Goal: Complete application form: Complete application form

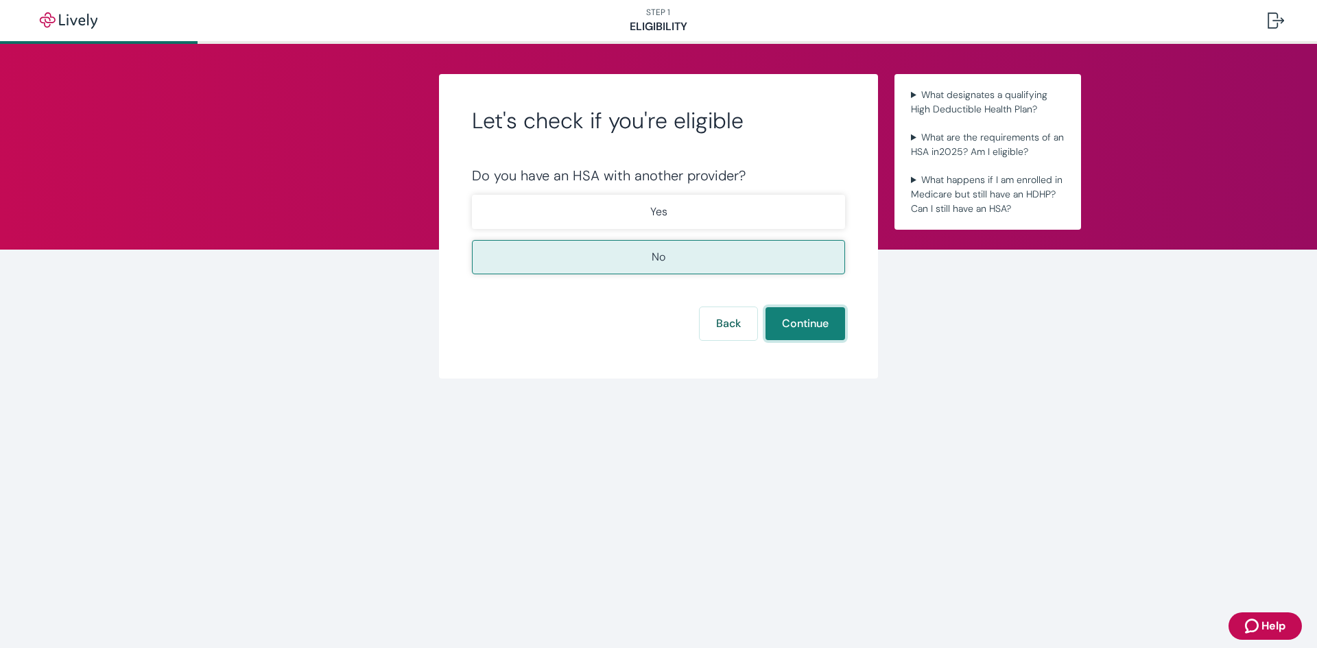
click at [817, 327] on button "Continue" at bounding box center [806, 323] width 80 height 33
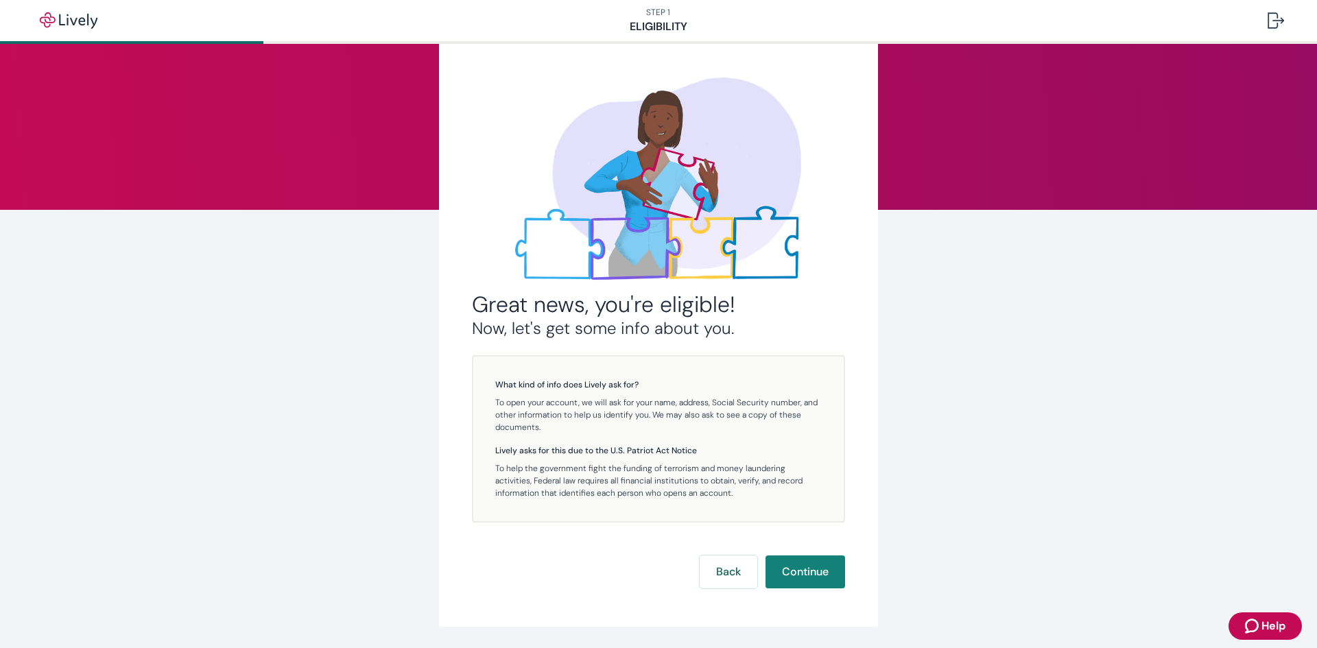
scroll to position [84, 0]
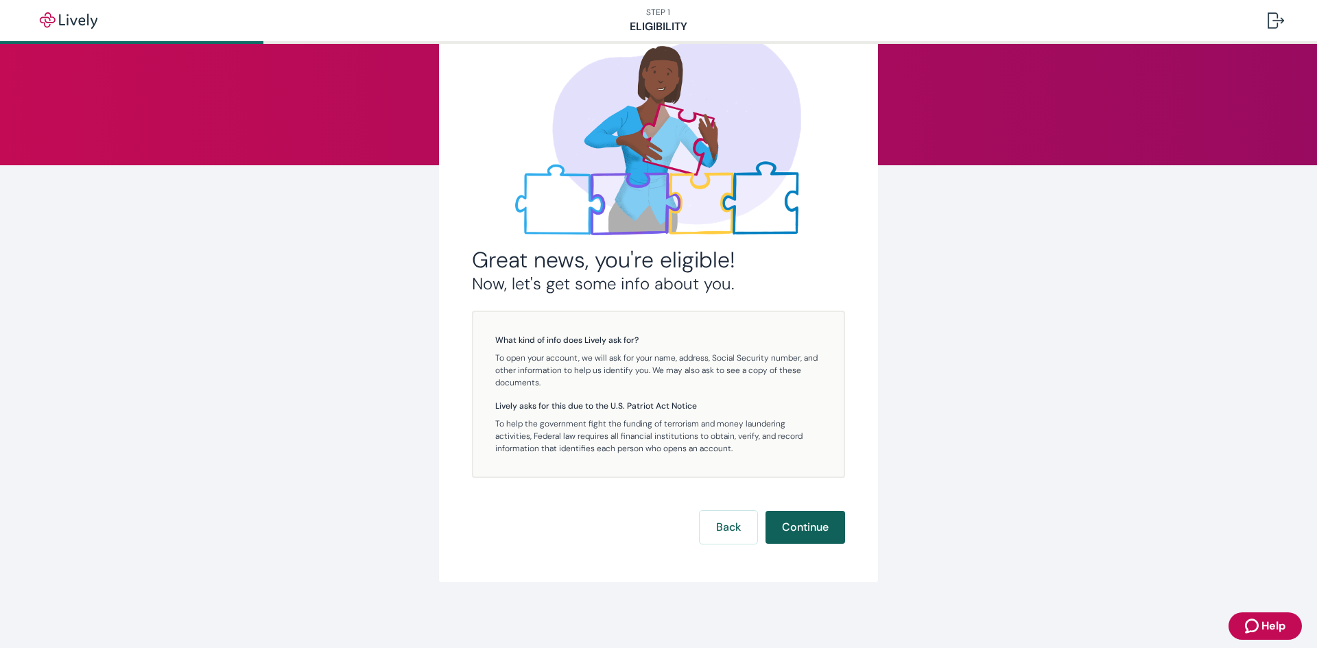
click at [780, 520] on button "Continue" at bounding box center [806, 527] width 80 height 33
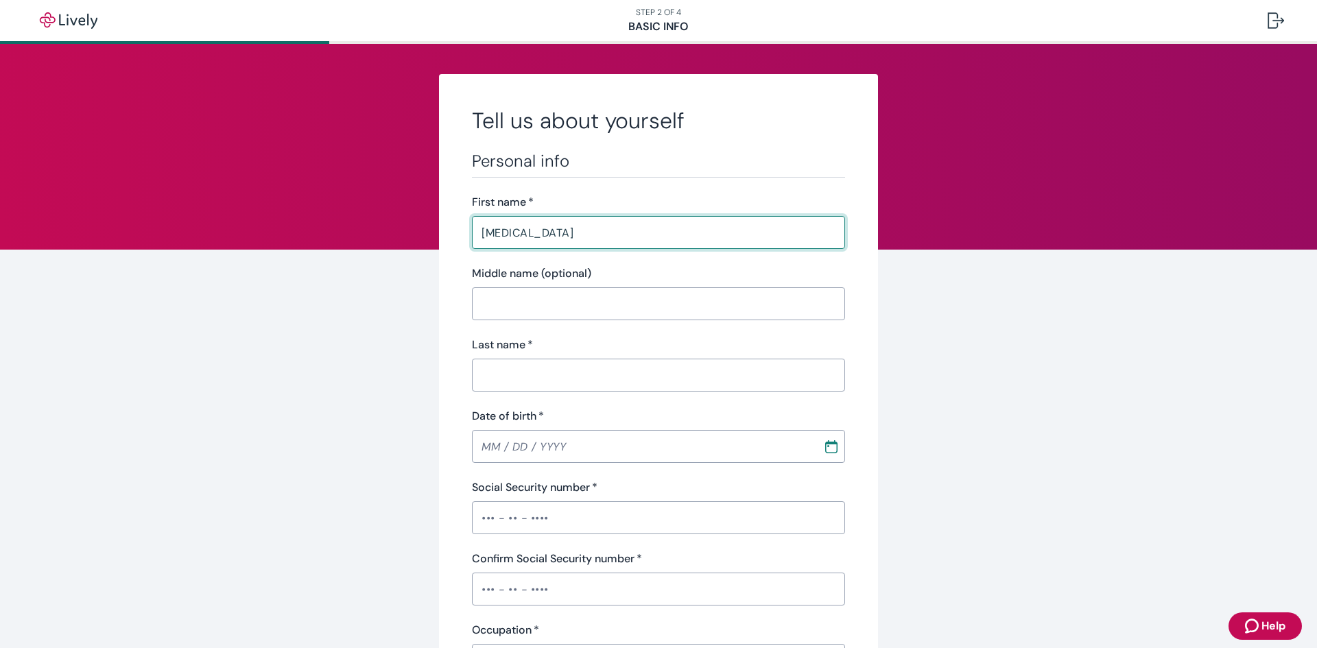
type input "Skylar"
type input "[PERSON_NAME]"
type input "[PHONE_NUMBER]"
type input "75 tumbleweed [PERSON_NAME] co 80498"
type input "Silverthorne"
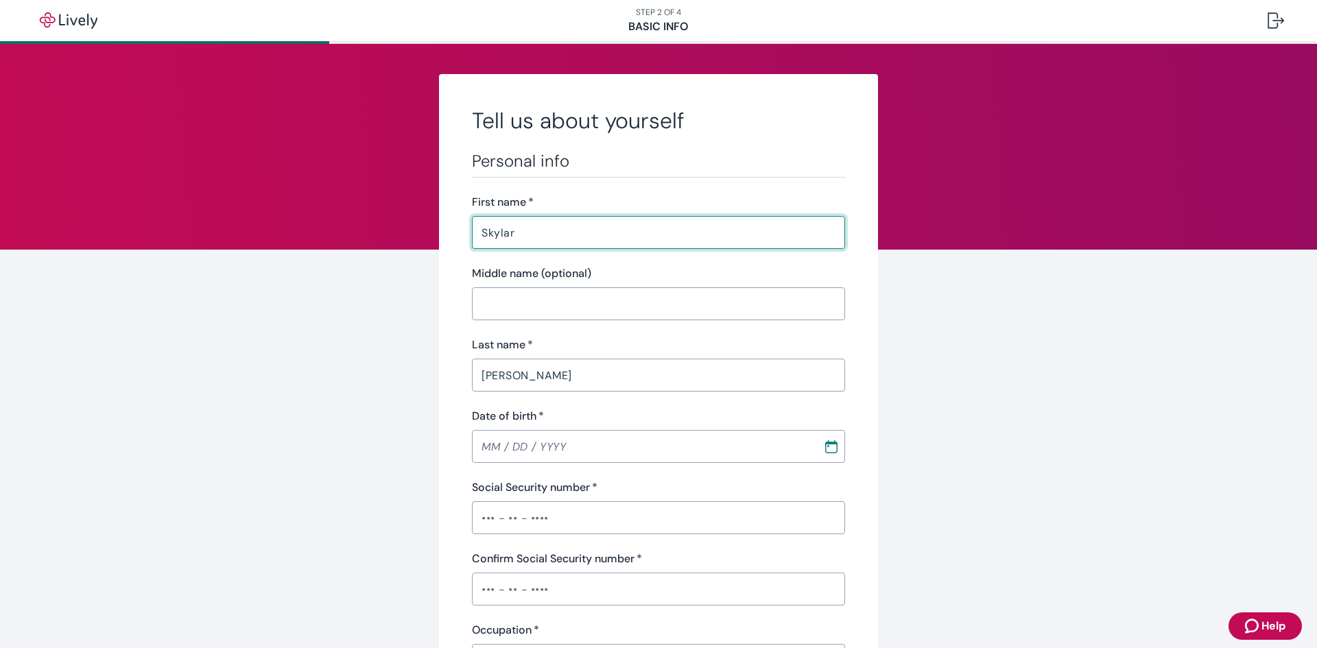
type input "CO"
type input "80498"
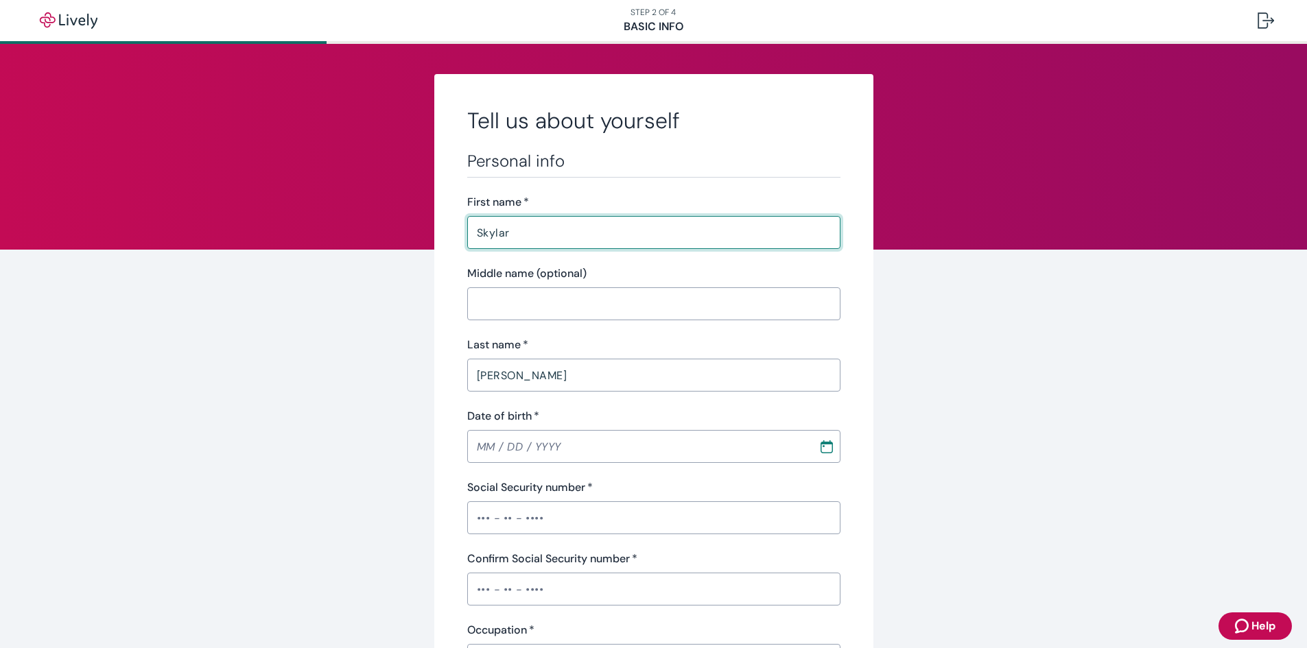
type input "Skylar"
click at [486, 443] on input "MM / DD / YYYY" at bounding box center [638, 446] width 342 height 27
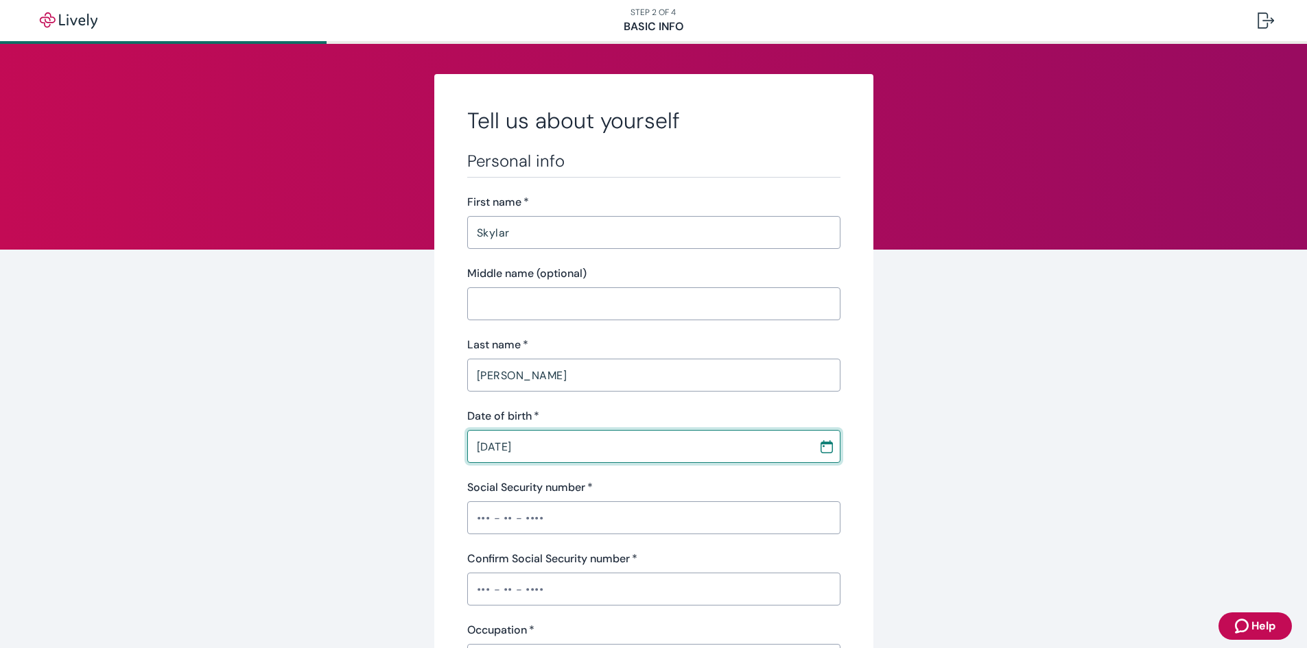
type input "[DATE]"
click at [477, 511] on input "Social Security number   *" at bounding box center [653, 517] width 373 height 27
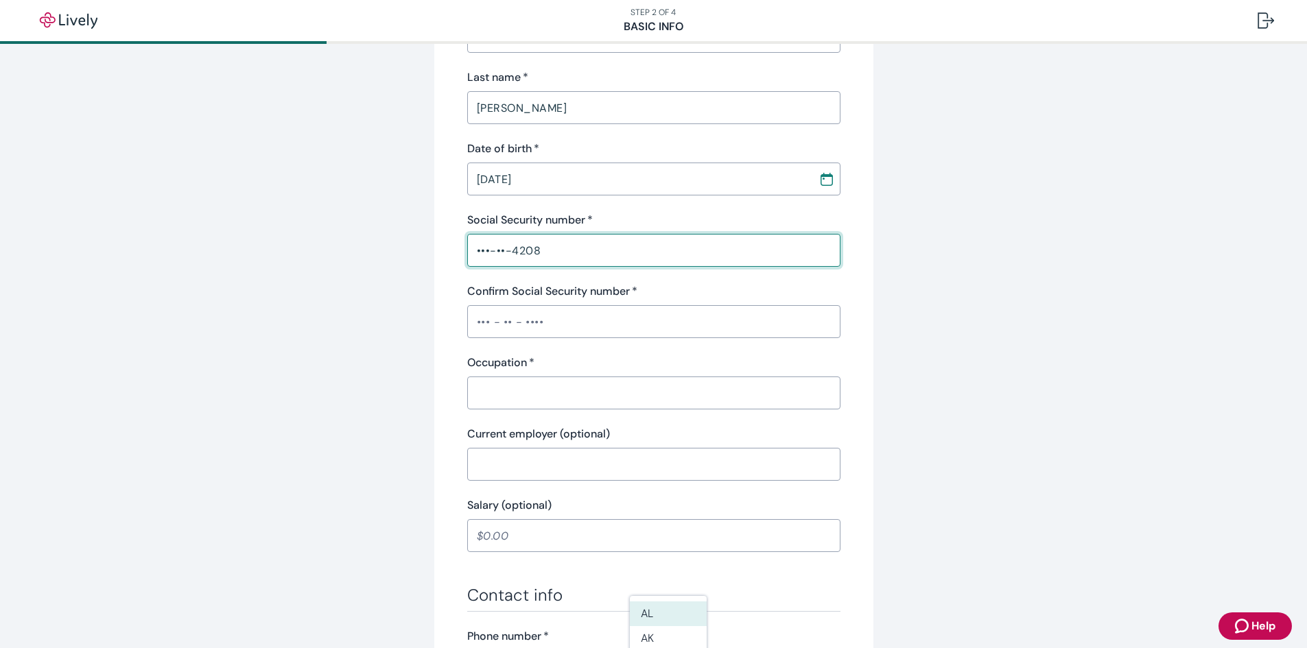
scroll to position [274, 0]
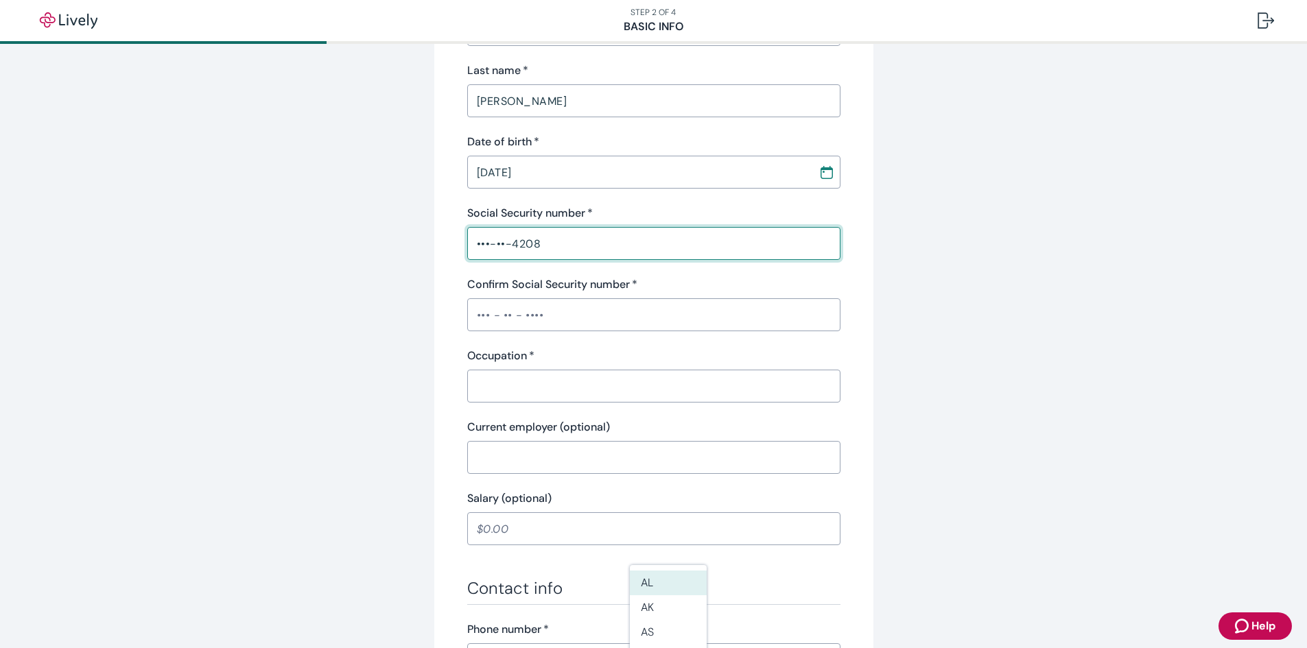
type input "•••-••-4208"
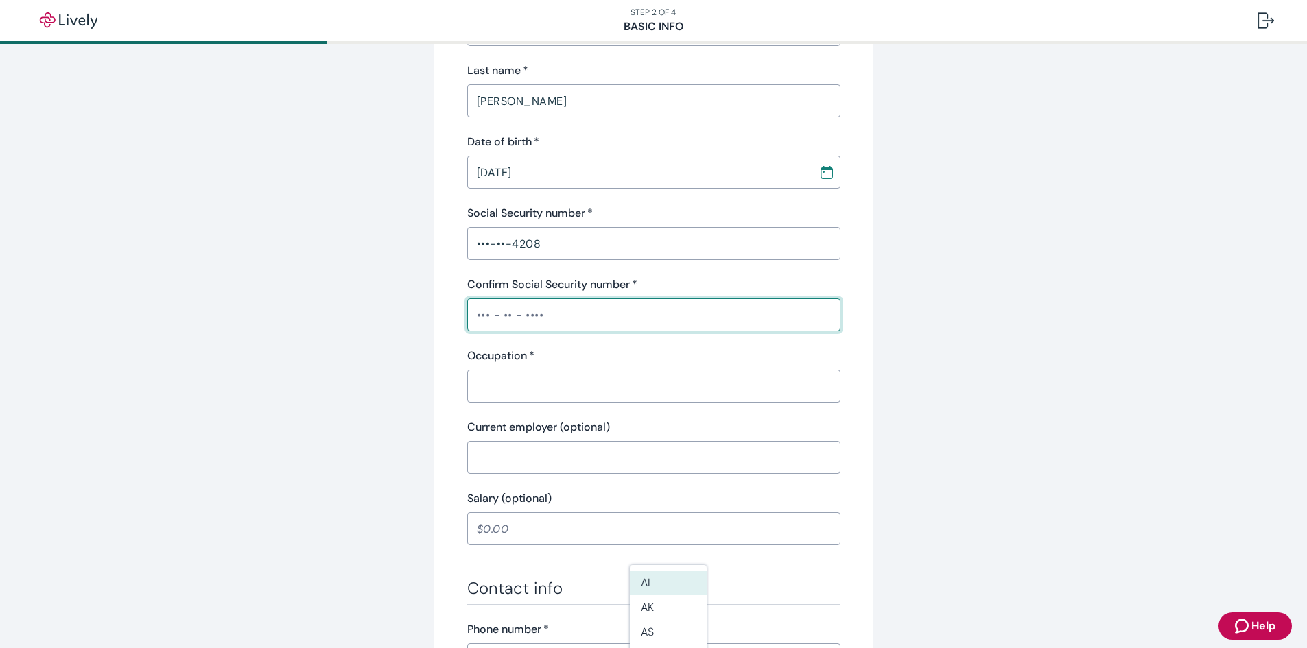
click at [477, 313] on input "Confirm Social Security number   *" at bounding box center [653, 314] width 373 height 27
type input "•••-••-4208"
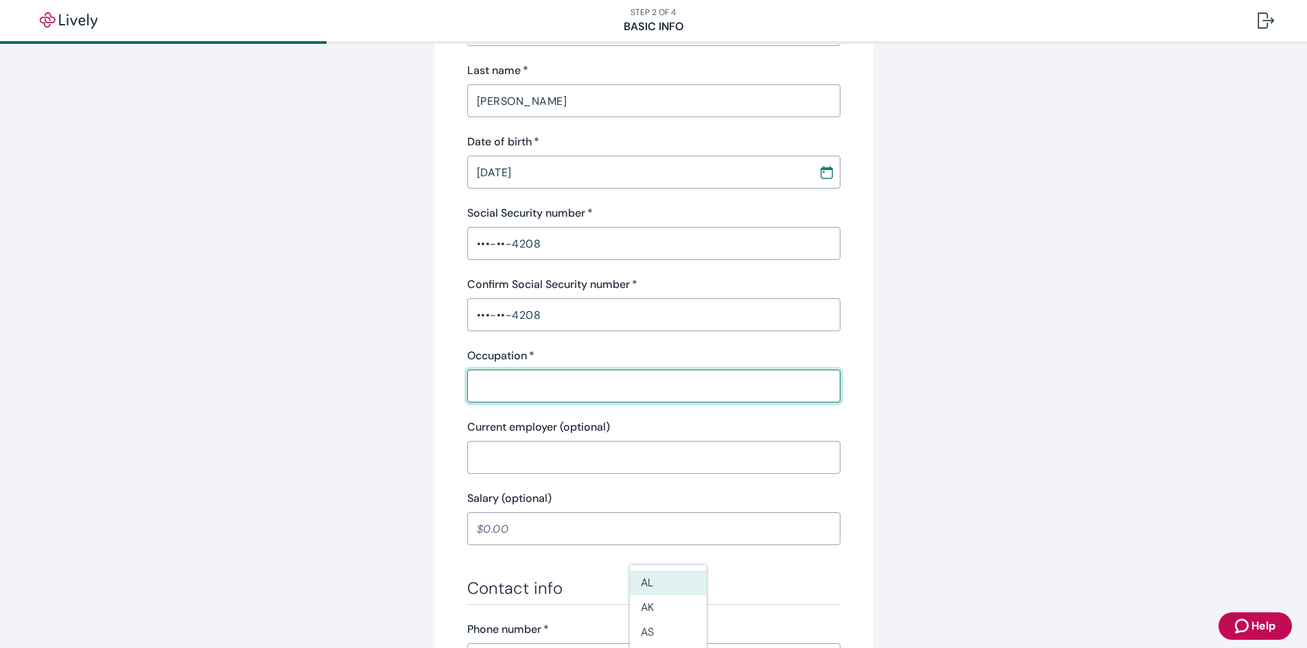
click at [500, 384] on input "Occupation   *" at bounding box center [653, 386] width 373 height 27
type input "Sales rep"
click at [539, 467] on input "Current employer (optional)" at bounding box center [653, 457] width 373 height 27
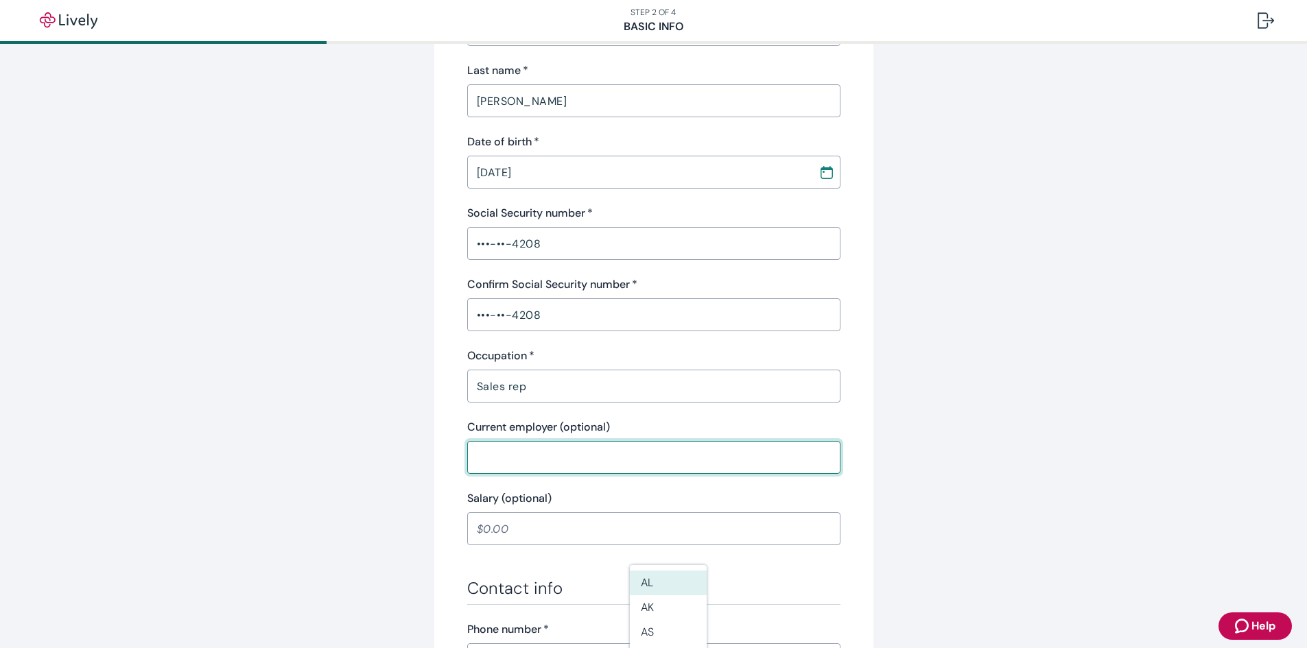
type input "Verizon"
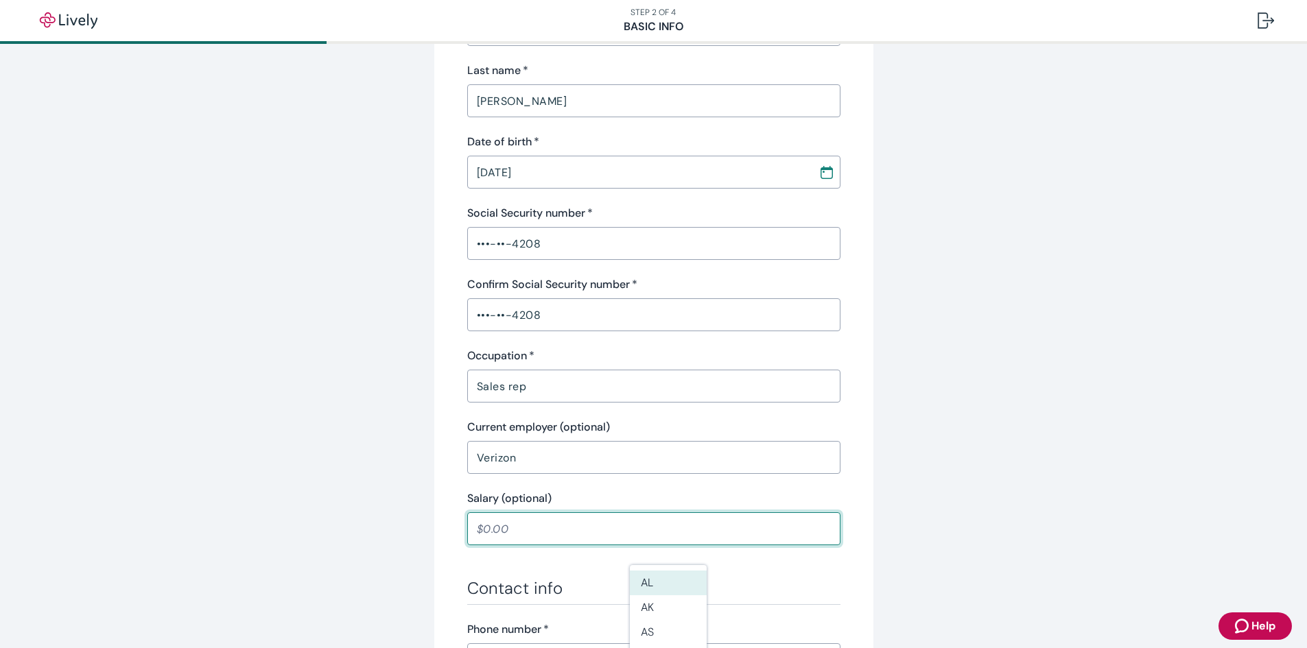
click at [488, 527] on input "Salary (optional)" at bounding box center [653, 528] width 373 height 27
type input "20,000.00"
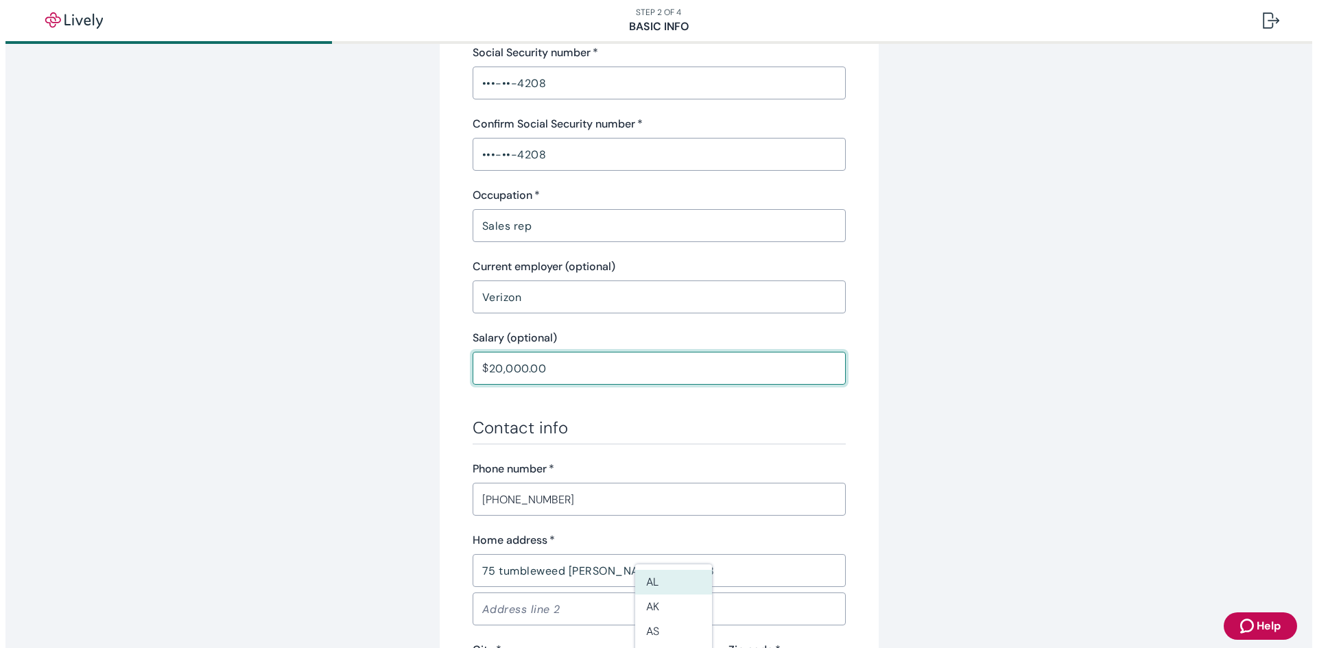
scroll to position [617, 0]
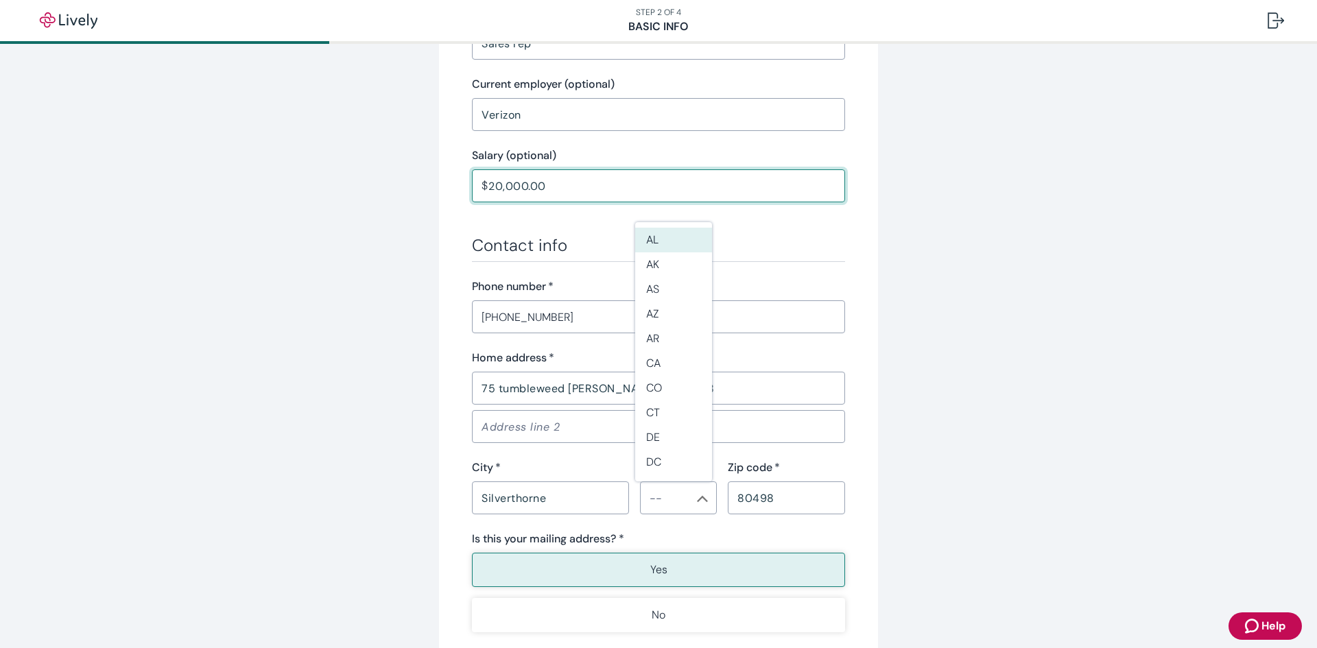
click at [945, 412] on div "Tell us about yourself Personal info First name   * Skylar ​ Middle name (optio…" at bounding box center [658, 97] width 659 height 1280
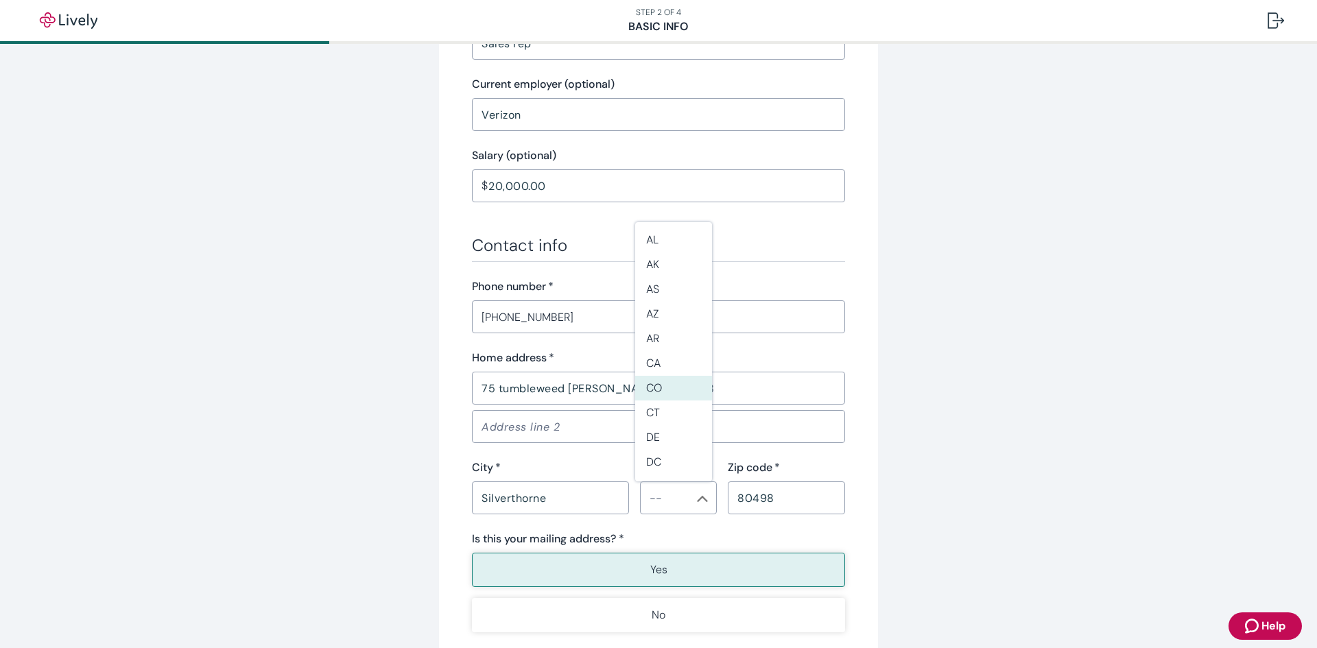
click at [664, 394] on li "CO" at bounding box center [673, 388] width 77 height 25
type input "CO"
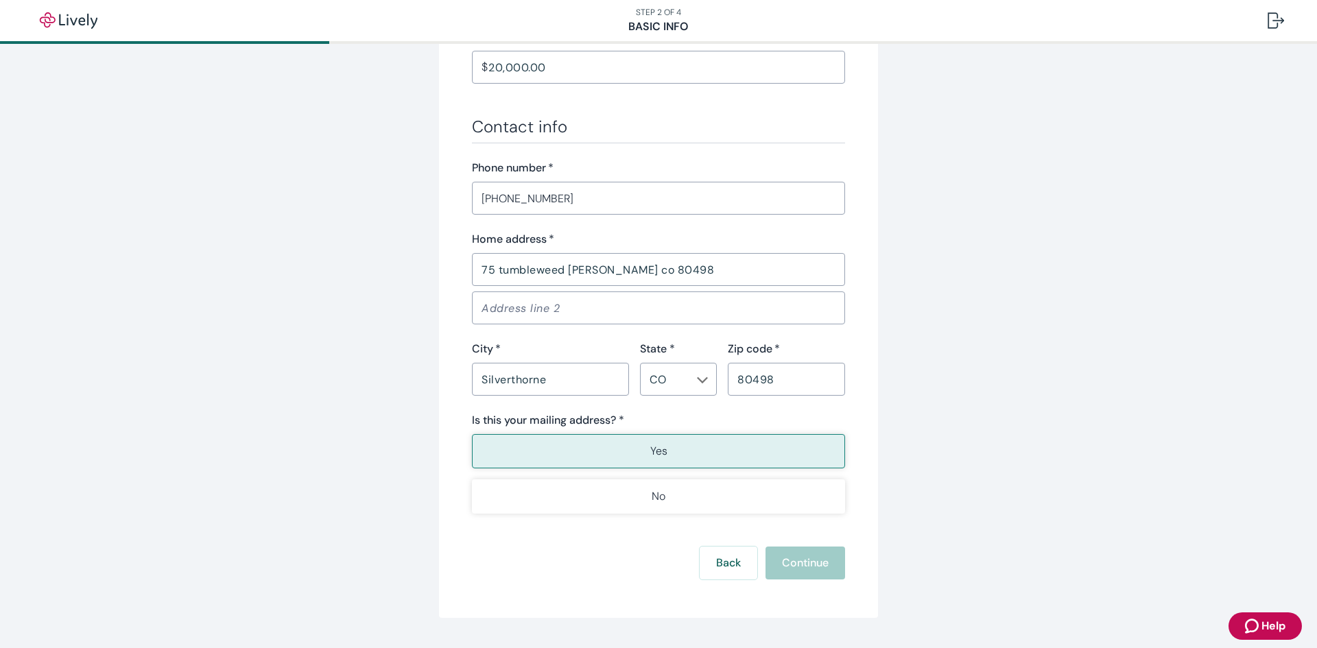
scroll to position [772, 0]
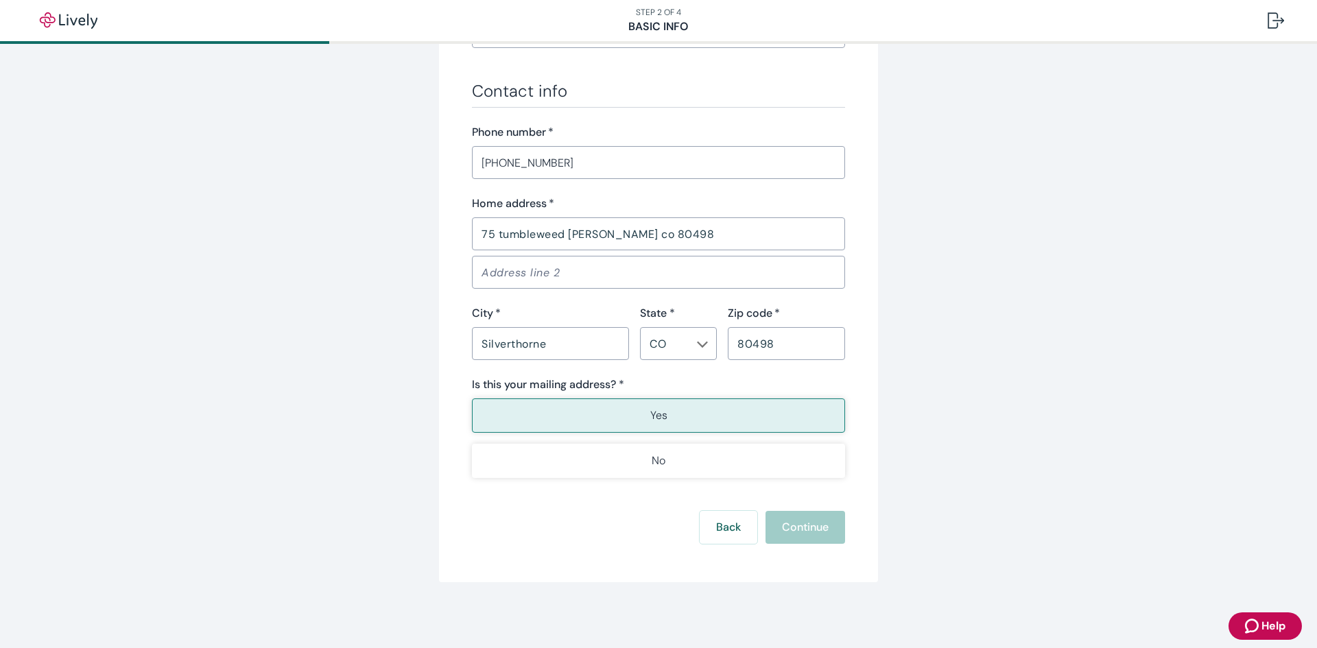
click at [704, 410] on button "Yes" at bounding box center [658, 416] width 373 height 34
click at [704, 412] on button "Yes" at bounding box center [658, 416] width 373 height 34
click at [628, 409] on button "Yes" at bounding box center [658, 416] width 373 height 34
click at [794, 351] on input "80498" at bounding box center [786, 343] width 117 height 27
click at [610, 414] on button "Yes" at bounding box center [658, 416] width 373 height 34
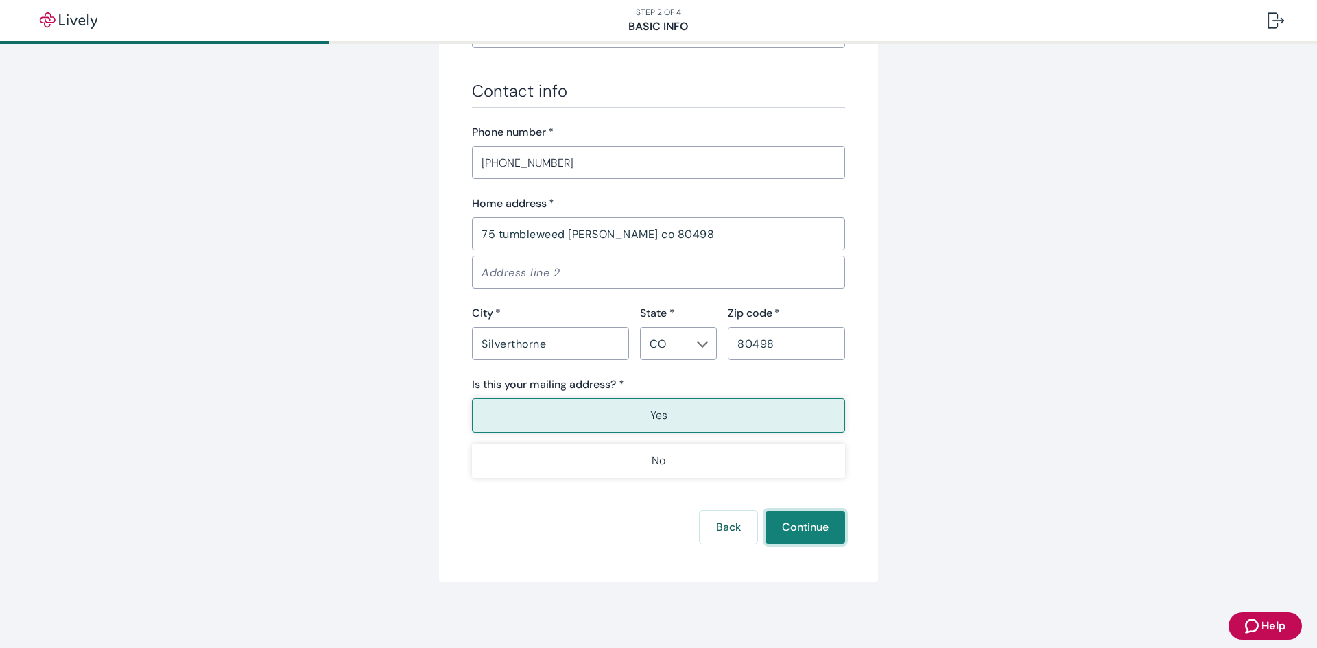
click at [798, 528] on button "Continue" at bounding box center [806, 527] width 80 height 33
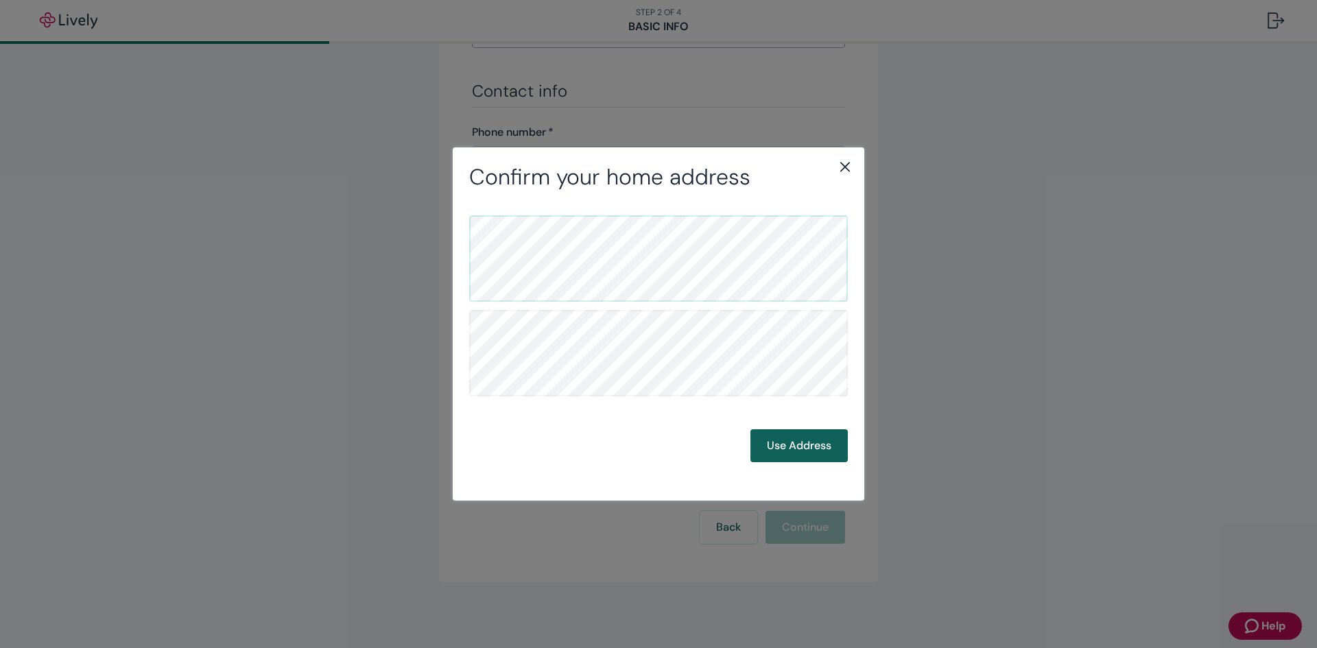
click at [793, 456] on button "Use Address" at bounding box center [799, 445] width 97 height 33
click at [828, 451] on button "Use Address" at bounding box center [799, 445] width 97 height 33
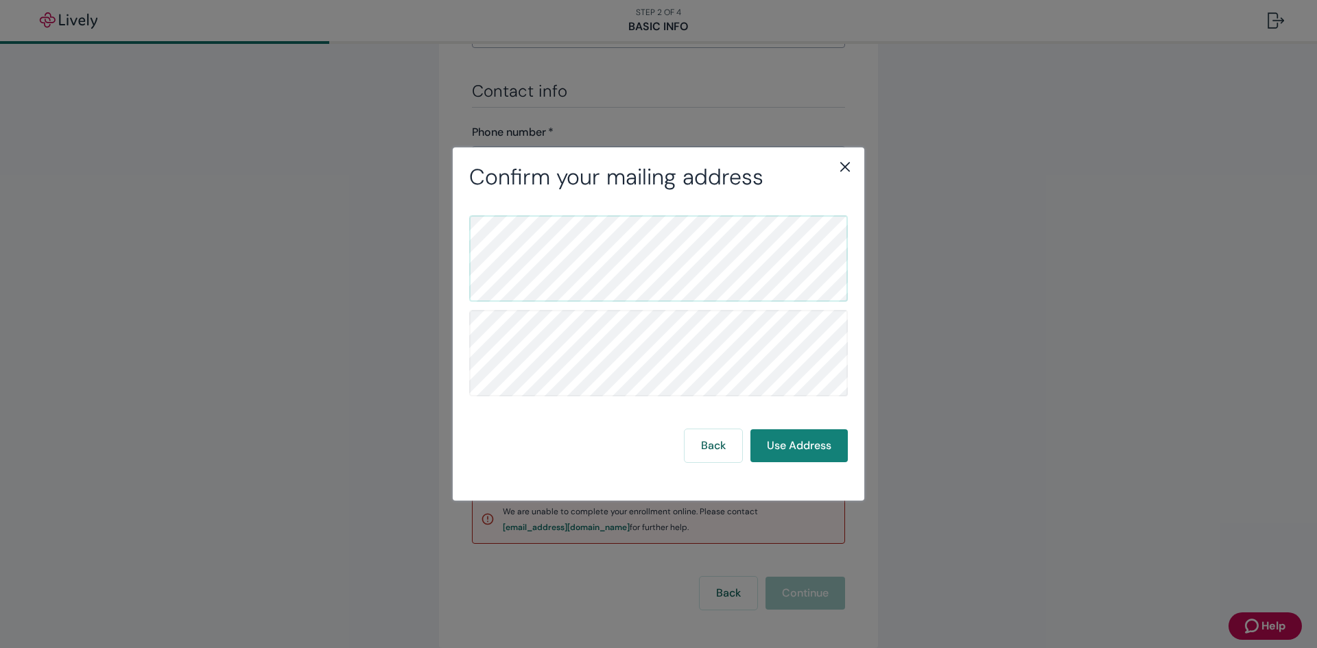
drag, startPoint x: 846, startPoint y: 168, endPoint x: 814, endPoint y: 224, distance: 63.9
click at [846, 169] on icon "close" at bounding box center [845, 166] width 16 height 16
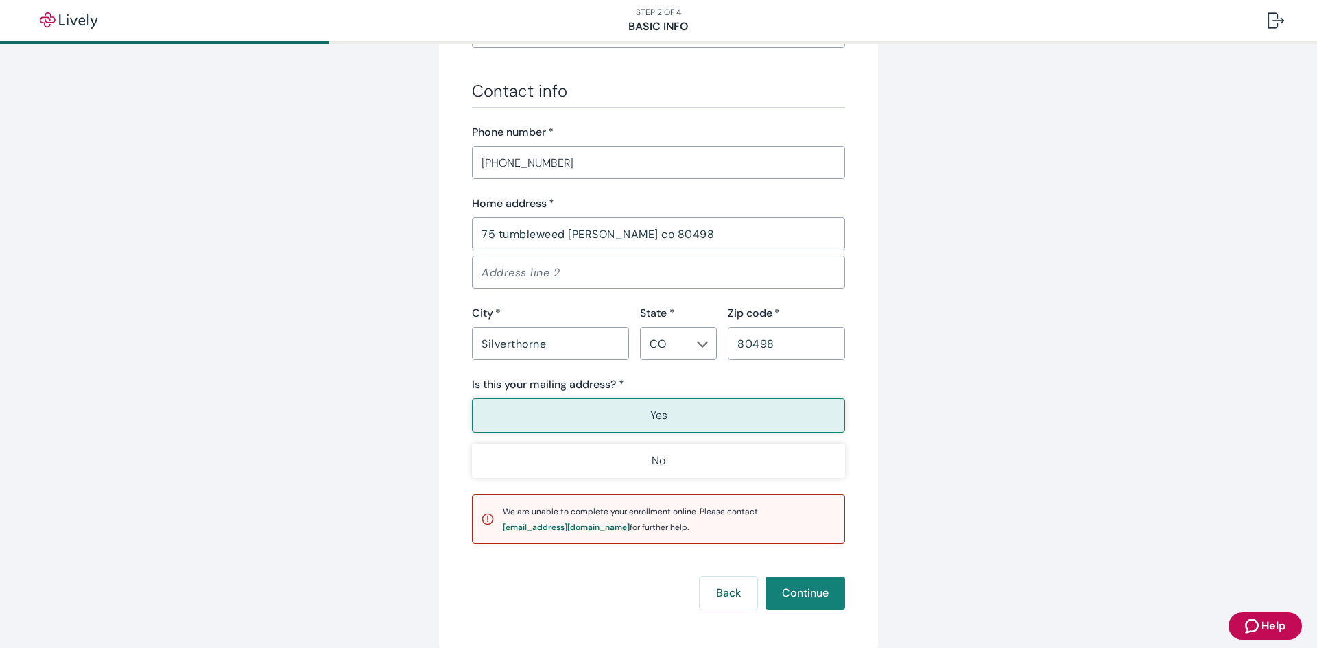
click at [564, 523] on div "[EMAIL_ADDRESS][DOMAIN_NAME]" at bounding box center [566, 527] width 127 height 8
click at [556, 529] on div "[EMAIL_ADDRESS][DOMAIN_NAME]" at bounding box center [566, 527] width 127 height 8
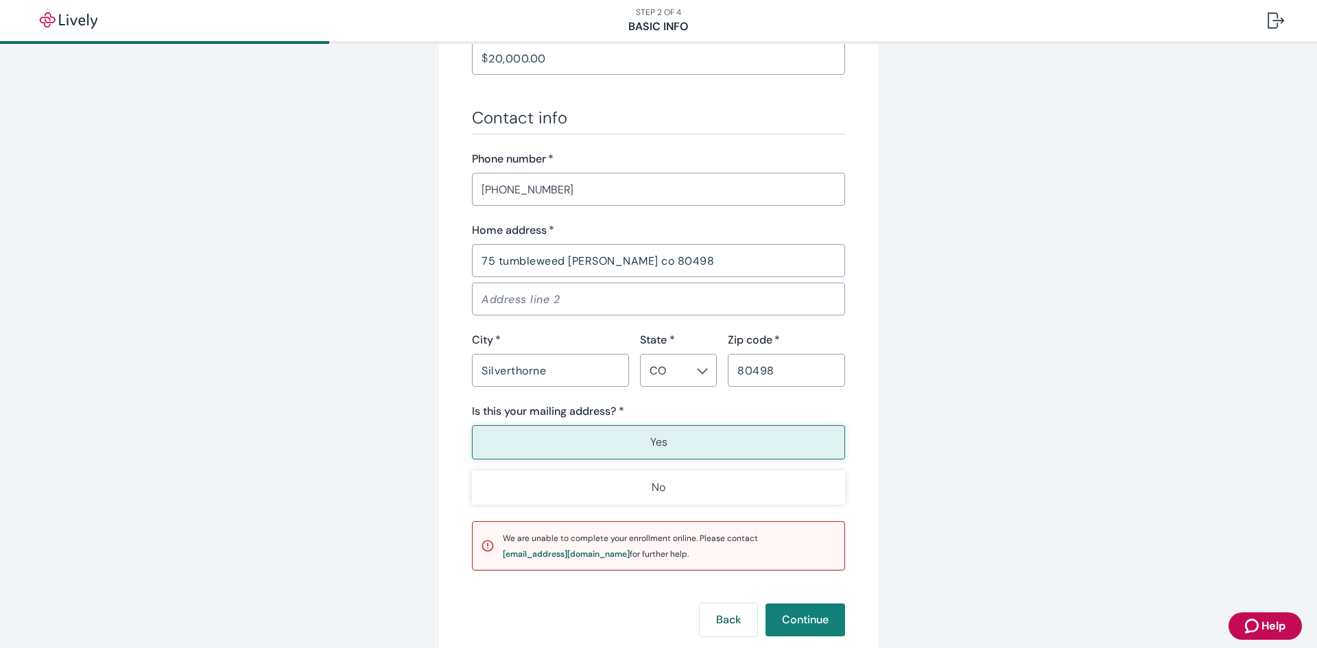
scroll to position [838, 0]
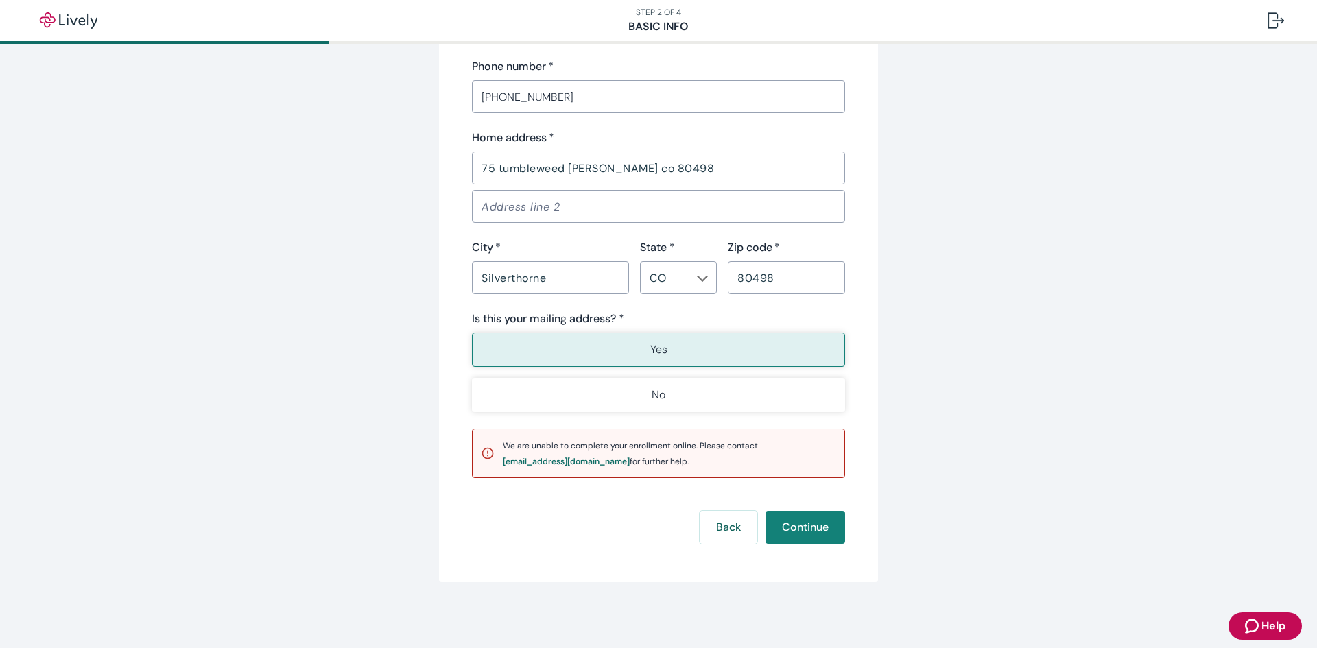
click at [547, 447] on span "We are unable to complete your enrollment online. Please contact support@lively…" at bounding box center [630, 453] width 255 height 27
click at [554, 458] on div "[EMAIL_ADDRESS][DOMAIN_NAME]" at bounding box center [566, 462] width 127 height 8
click at [578, 464] on div "[EMAIL_ADDRESS][DOMAIN_NAME]" at bounding box center [566, 462] width 127 height 8
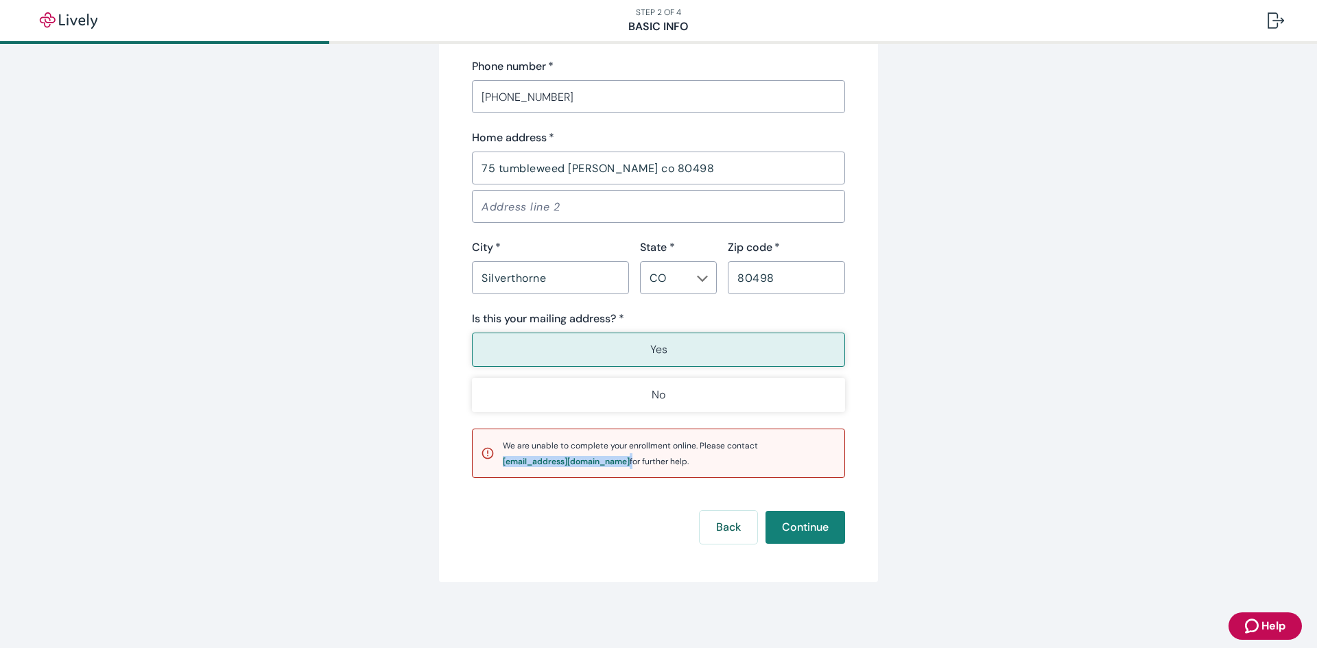
drag, startPoint x: 592, startPoint y: 459, endPoint x: 493, endPoint y: 470, distance: 99.4
click at [493, 470] on div "We are unable to complete your enrollment online. Please contact support@lively…" at bounding box center [658, 453] width 373 height 49
drag, startPoint x: 505, startPoint y: 467, endPoint x: 412, endPoint y: 401, distance: 113.3
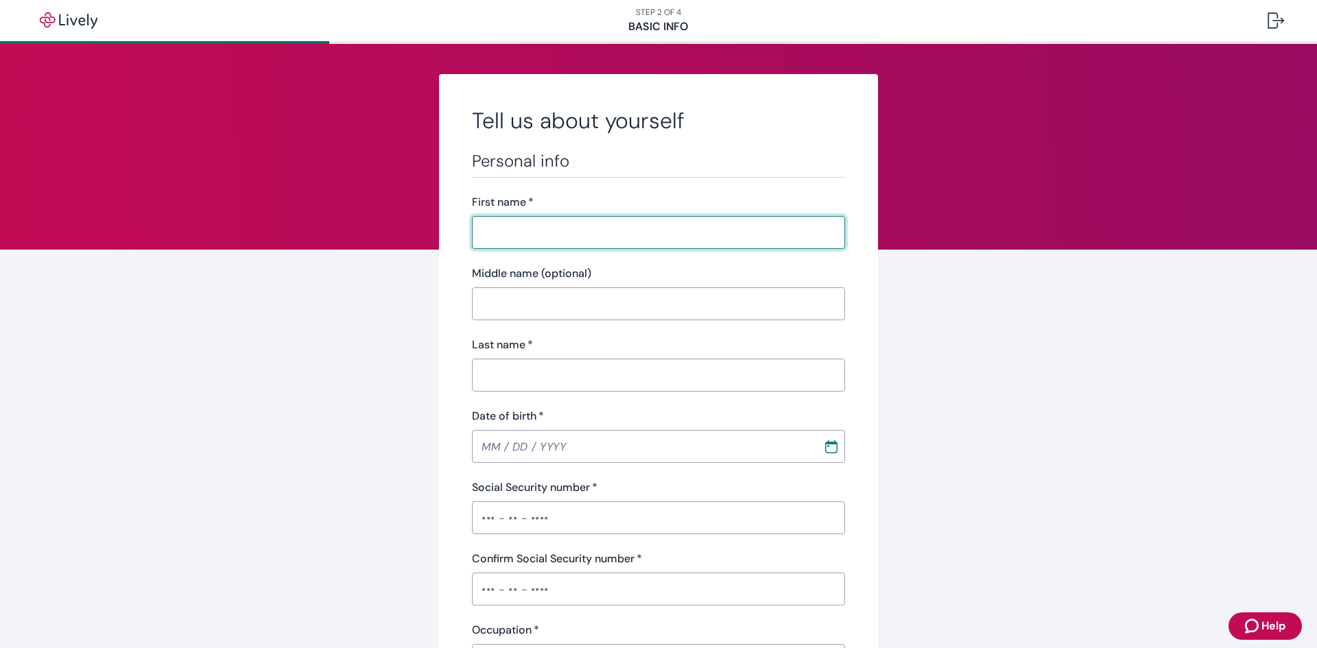
click at [593, 231] on input "First name   *" at bounding box center [658, 232] width 373 height 27
type input "Skylar"
type input "[PERSON_NAME]"
type input "[PHONE_NUMBER]"
type input "75 tumbleweed [PERSON_NAME] co 80498"
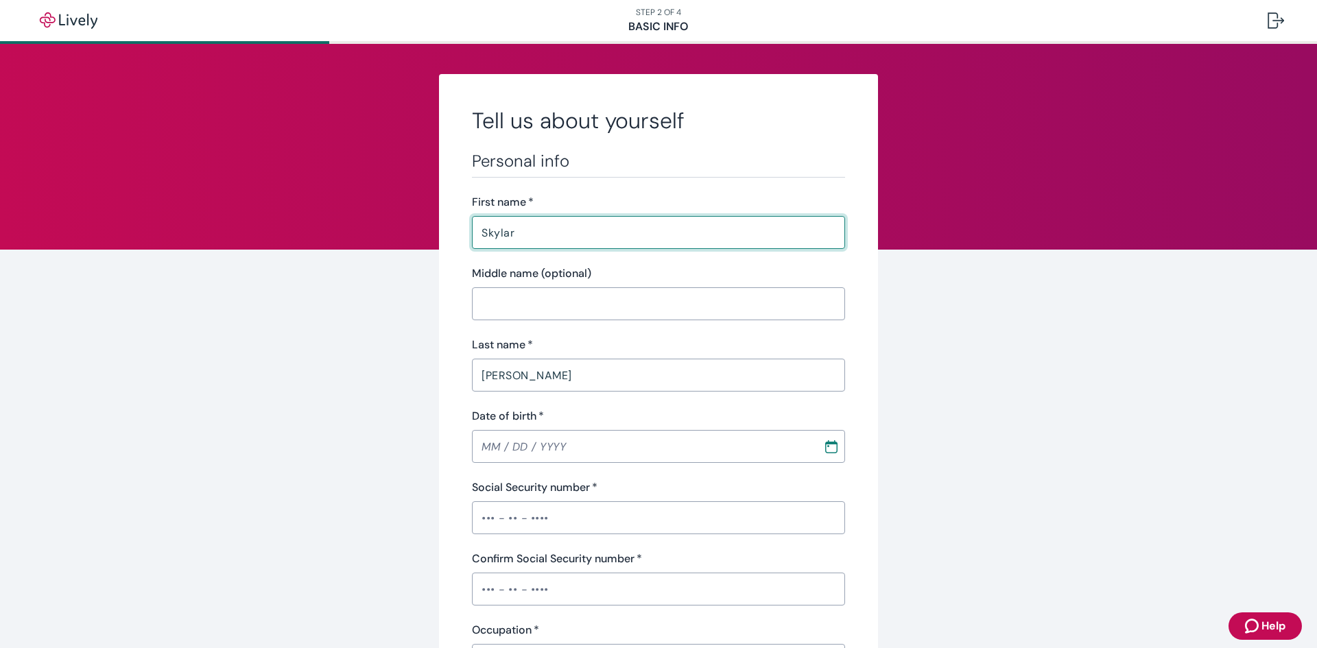
type input "Silverthorne"
type input "CO"
type input "80498"
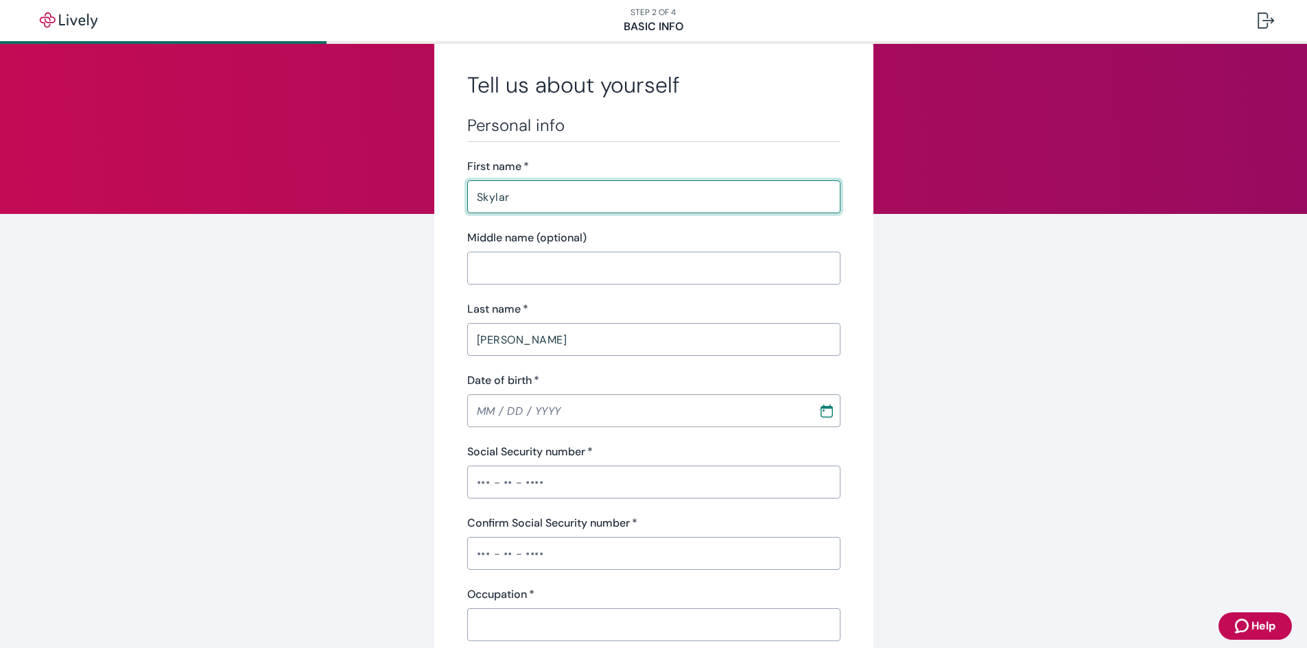
scroll to position [137, 0]
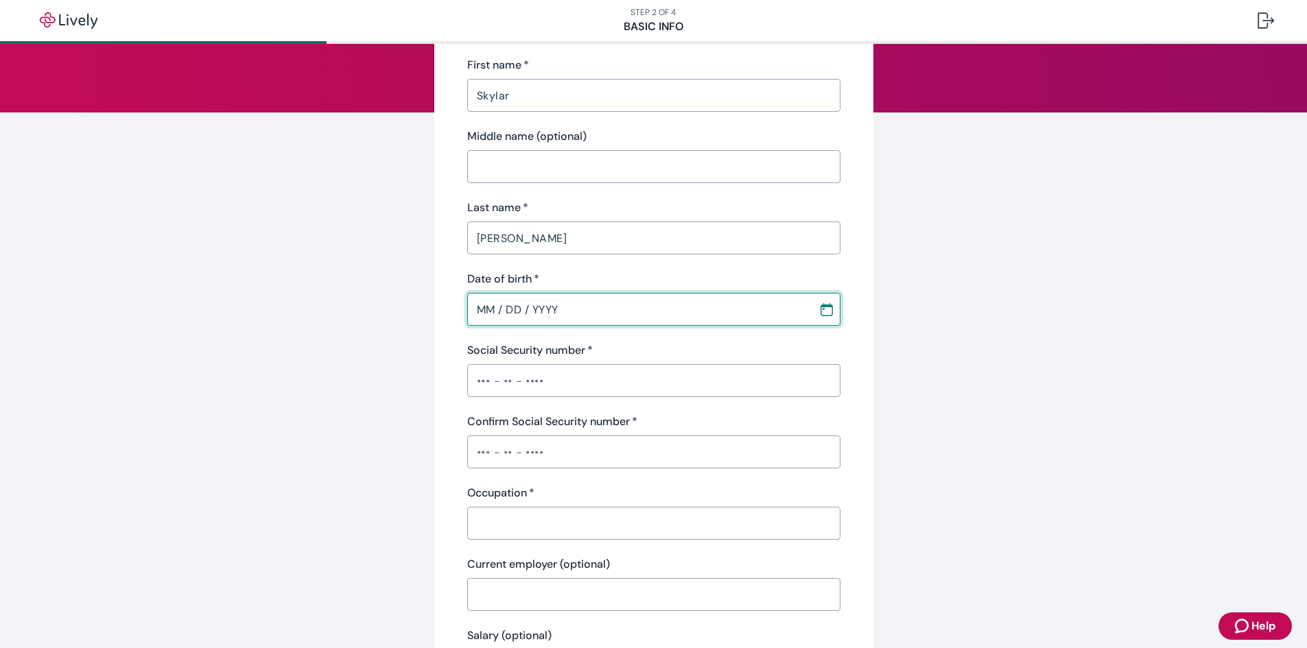
click at [490, 311] on input "MM / DD / YYYY" at bounding box center [638, 309] width 342 height 27
type input "[DATE]"
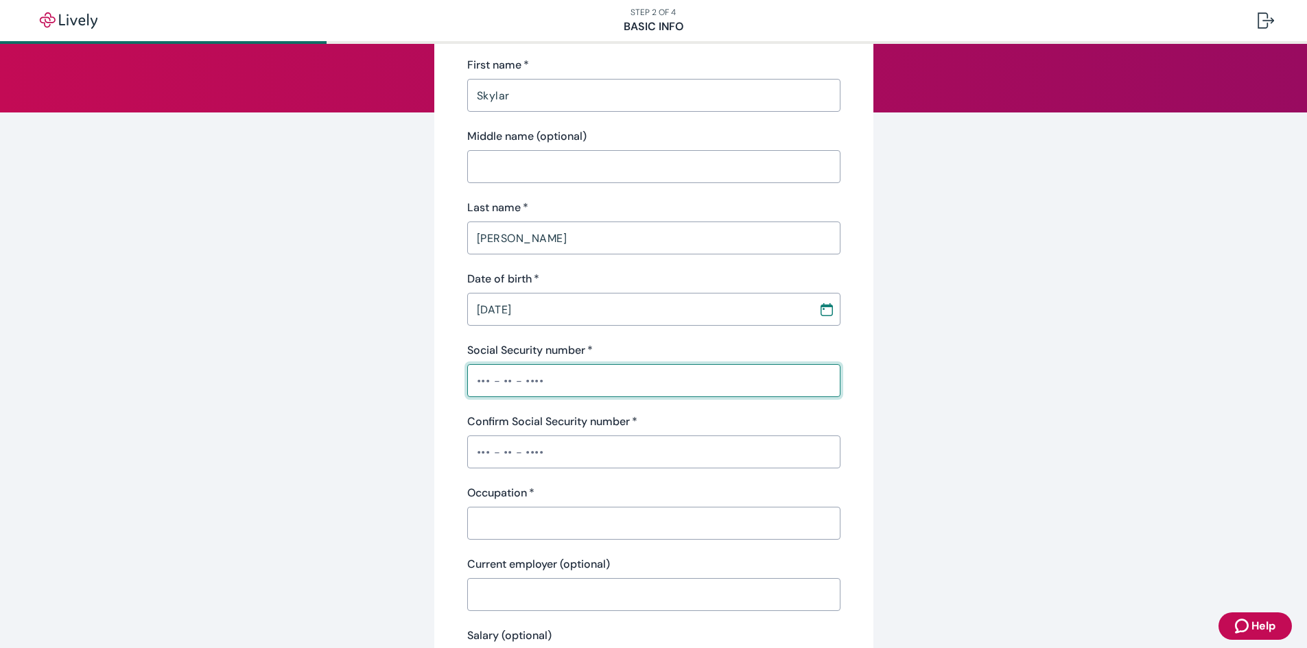
click at [478, 376] on input "Social Security number   *" at bounding box center [653, 380] width 373 height 27
type input "•••-••-4208"
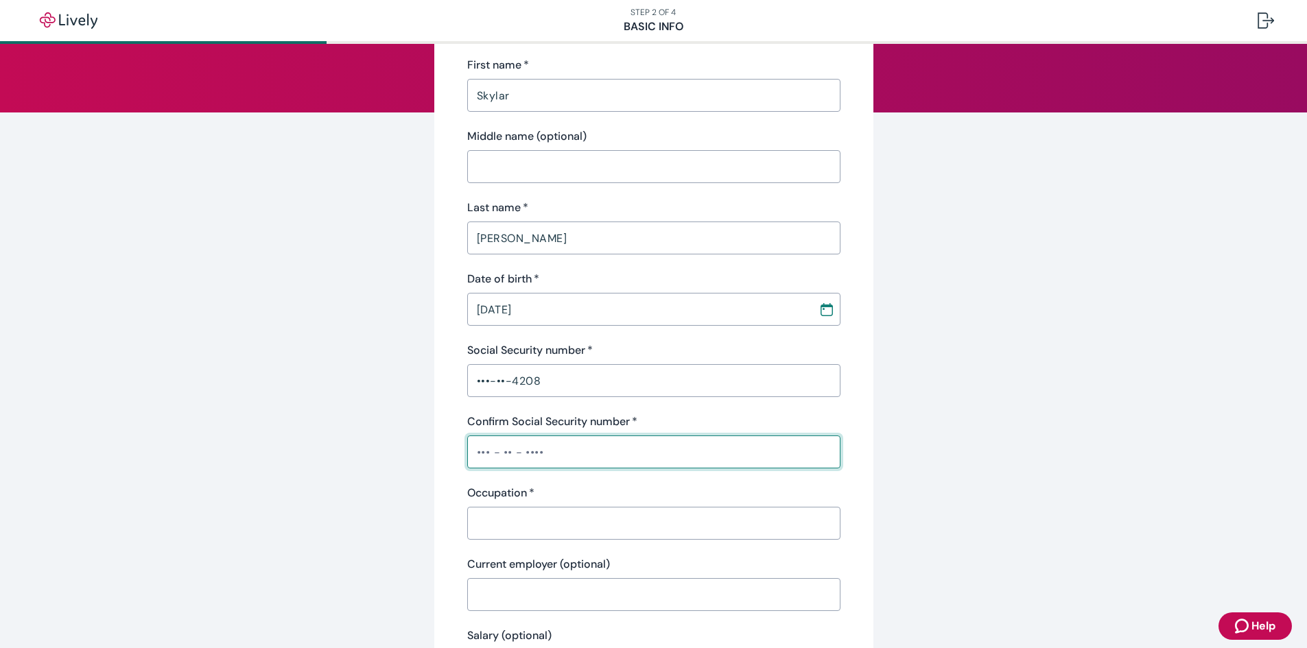
click at [523, 463] on input "Confirm Social Security number   *" at bounding box center [653, 451] width 373 height 27
type input "•••-••-4208"
click at [520, 508] on div "​" at bounding box center [653, 523] width 373 height 33
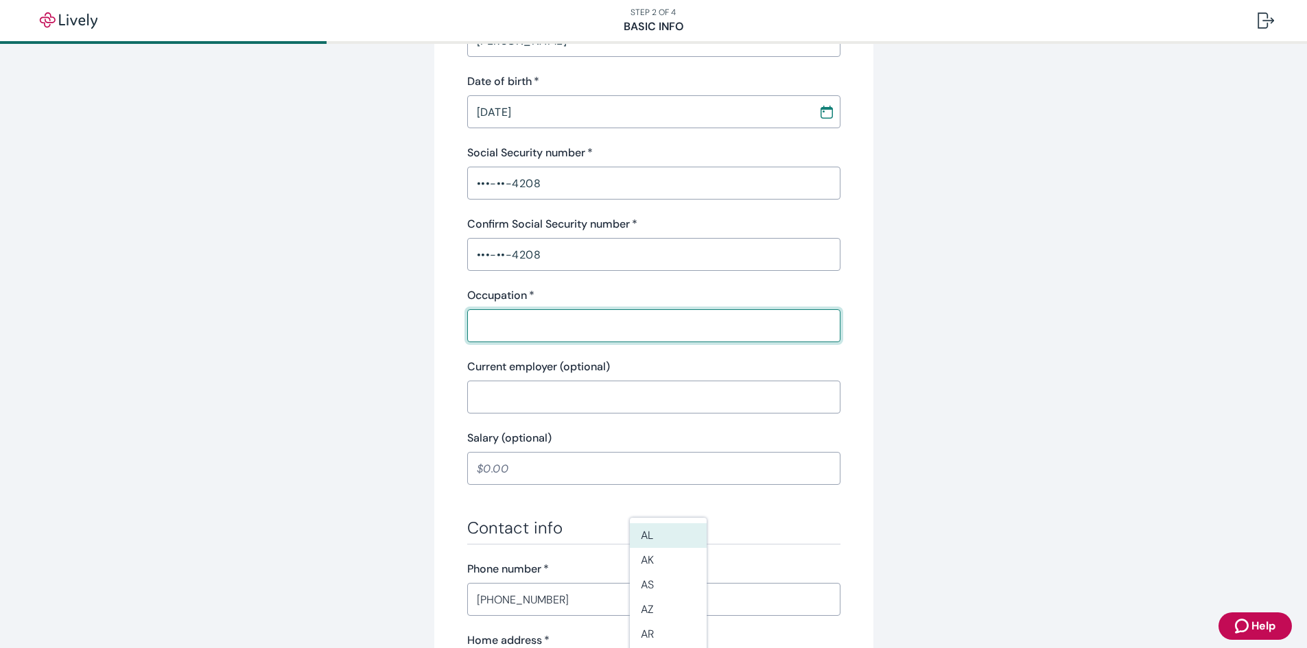
scroll to position [343, 0]
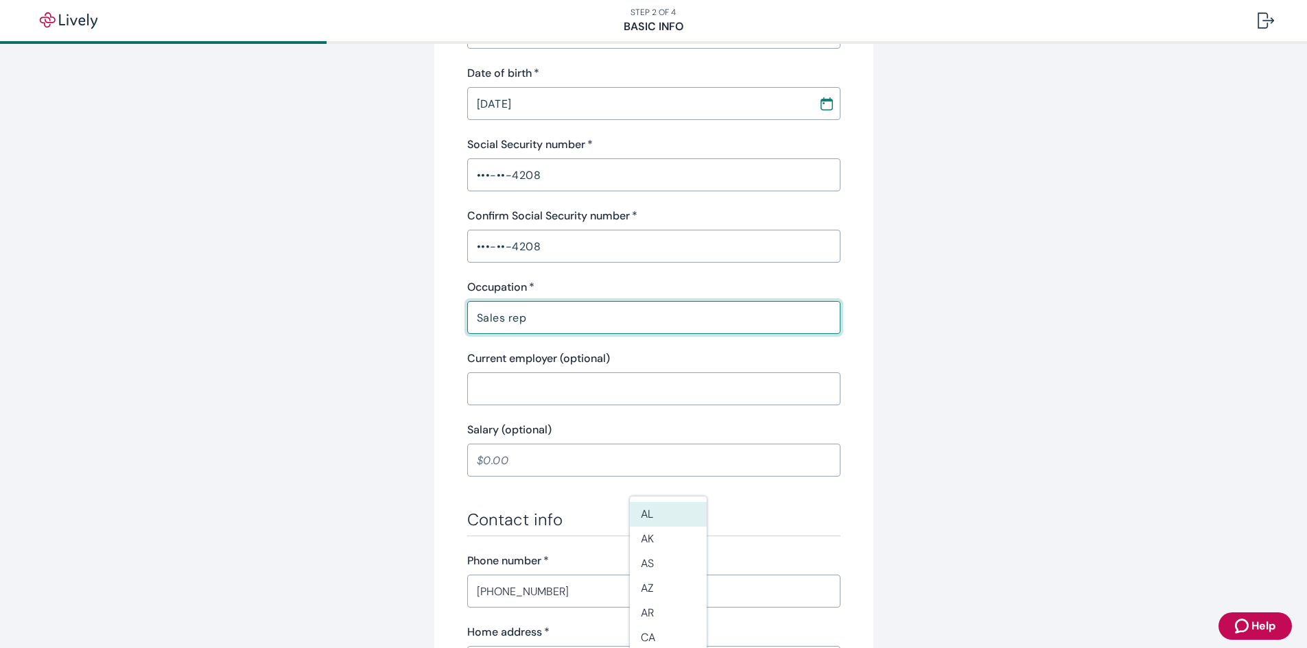
type input "Sales rep"
click at [871, 451] on div "Tell us about yourself Personal info First name   * Skylar ​ Middle name (optio…" at bounding box center [654, 371] width 659 height 1280
click at [528, 388] on input "Current employer (optional)" at bounding box center [653, 388] width 373 height 27
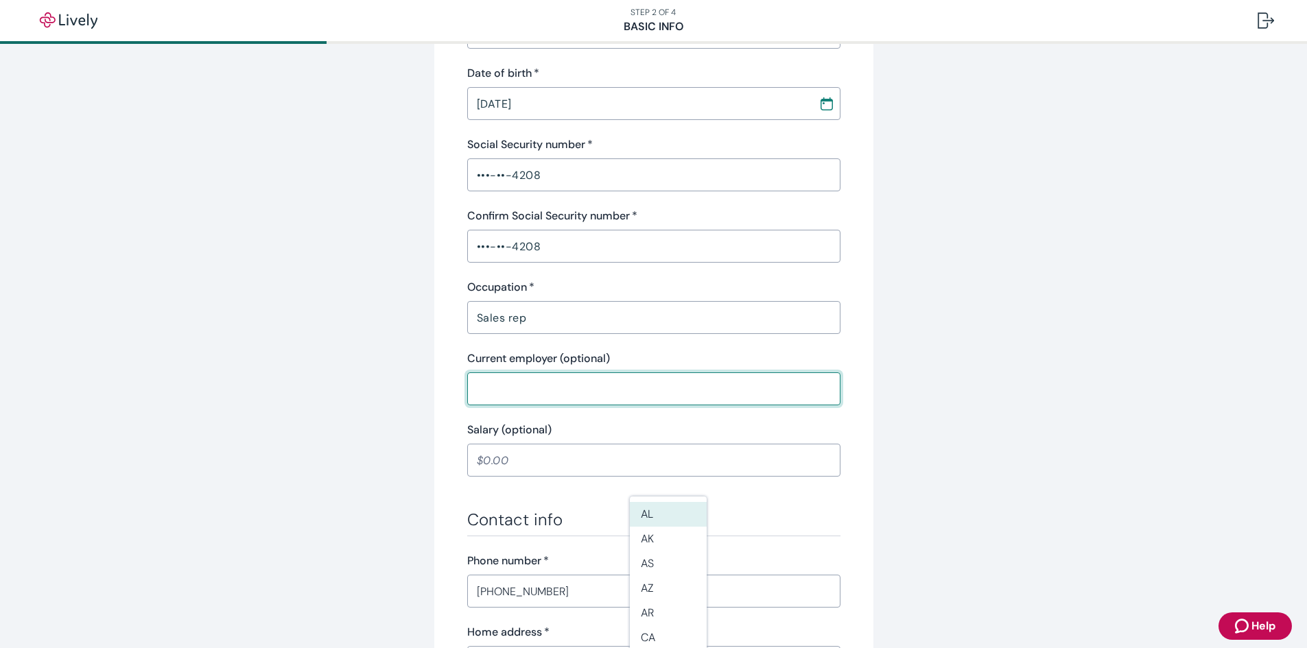
click at [512, 463] on input "Salary (optional)" at bounding box center [653, 460] width 373 height 27
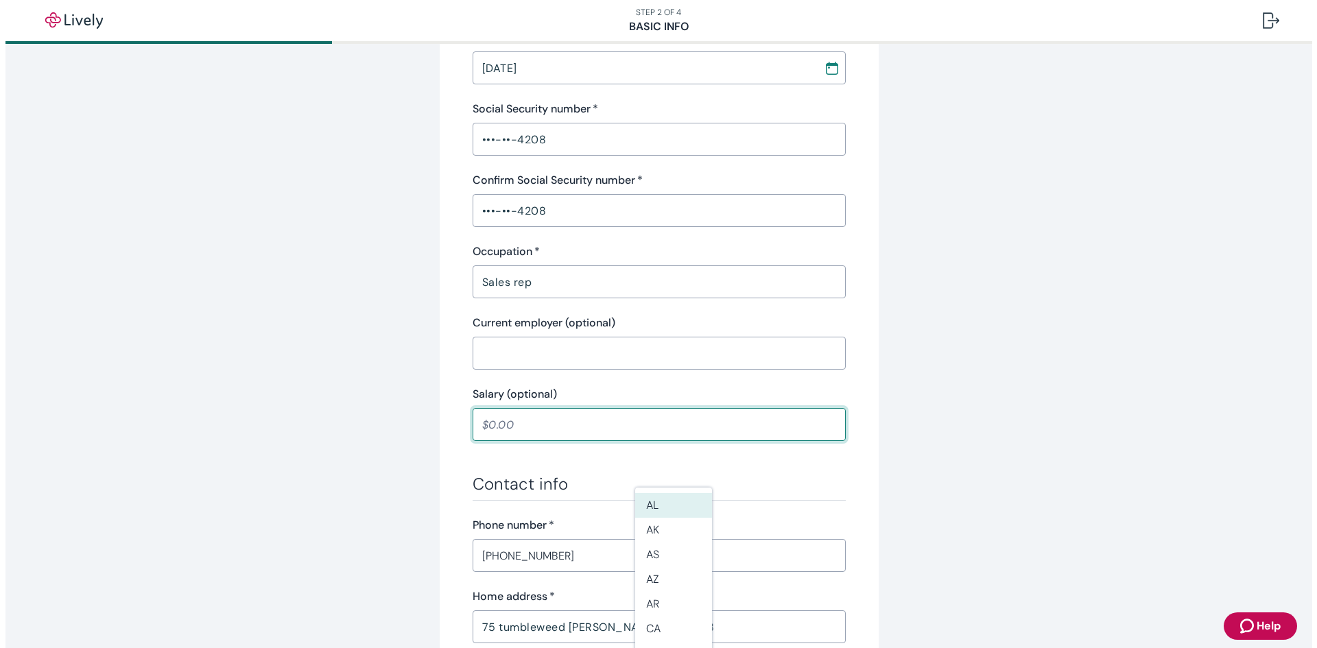
scroll to position [549, 0]
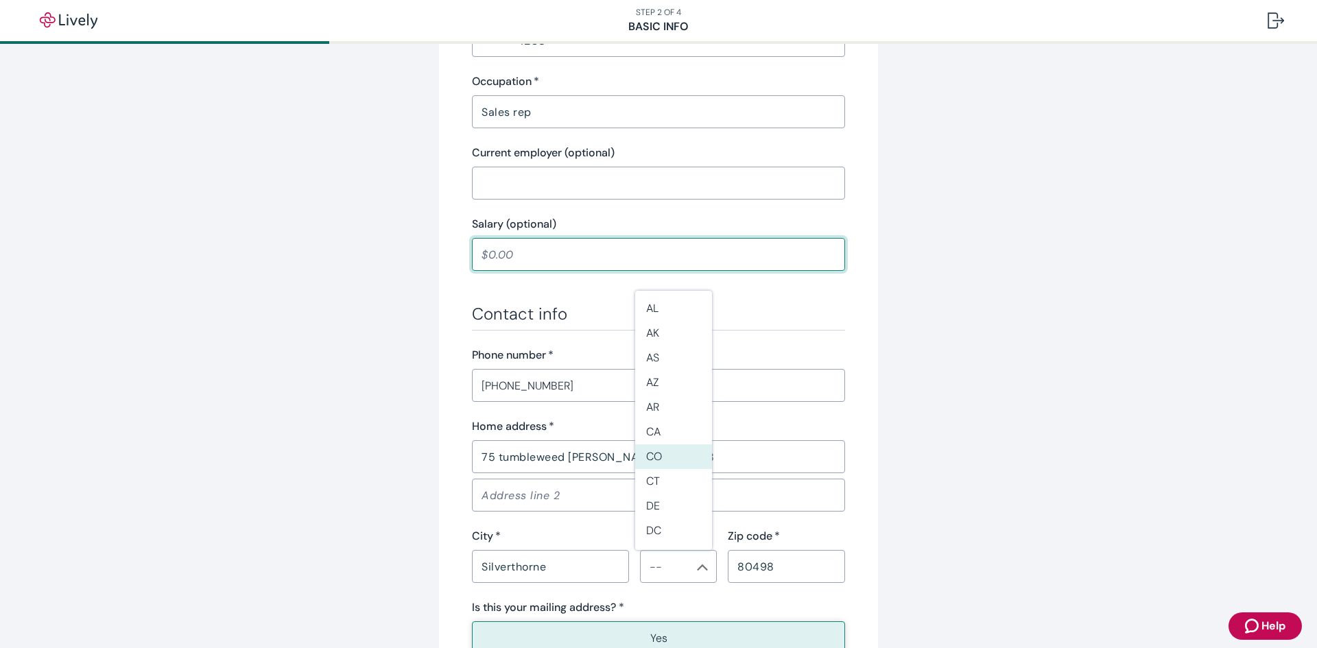
click at [646, 465] on li "CO" at bounding box center [673, 457] width 77 height 25
type input "CO"
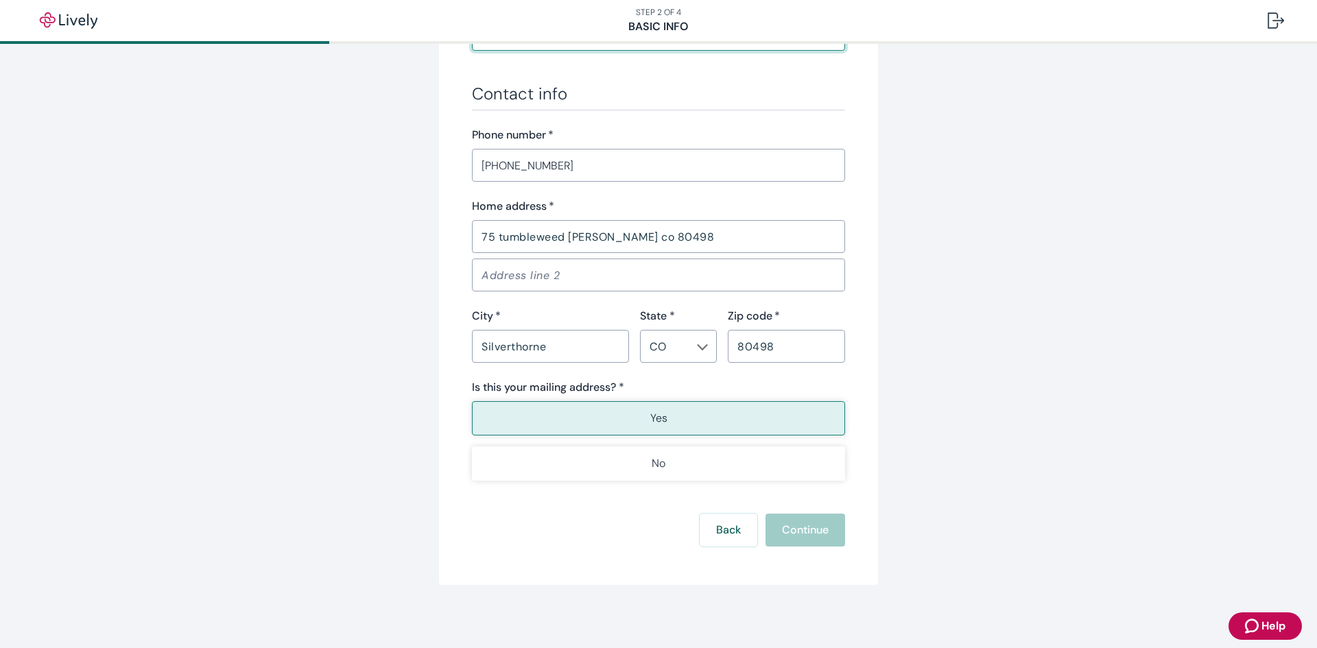
scroll to position [772, 0]
click at [727, 423] on button "Yes" at bounding box center [658, 416] width 373 height 34
click at [783, 345] on input "80498" at bounding box center [786, 343] width 117 height 27
click at [676, 412] on button "Yes" at bounding box center [658, 416] width 373 height 34
click at [800, 531] on button "Continue" at bounding box center [806, 527] width 80 height 33
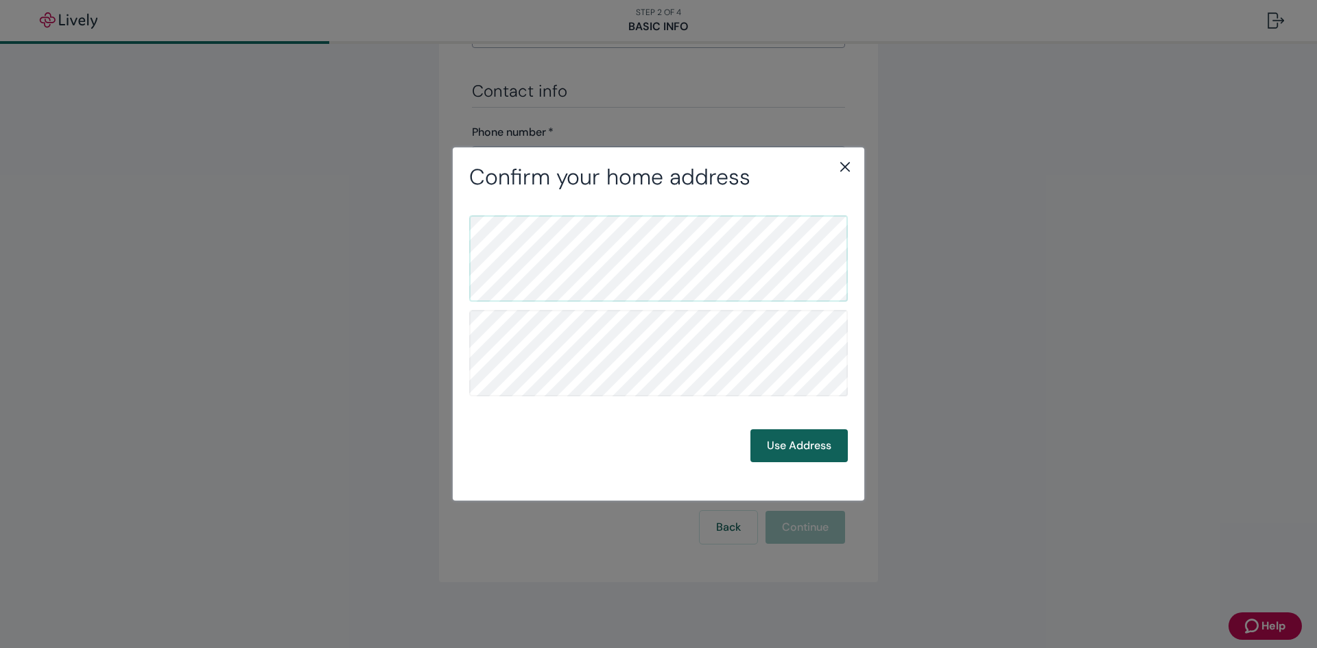
click at [806, 453] on button "Use Address" at bounding box center [799, 445] width 97 height 33
click at [795, 453] on button "Use Address" at bounding box center [799, 445] width 97 height 33
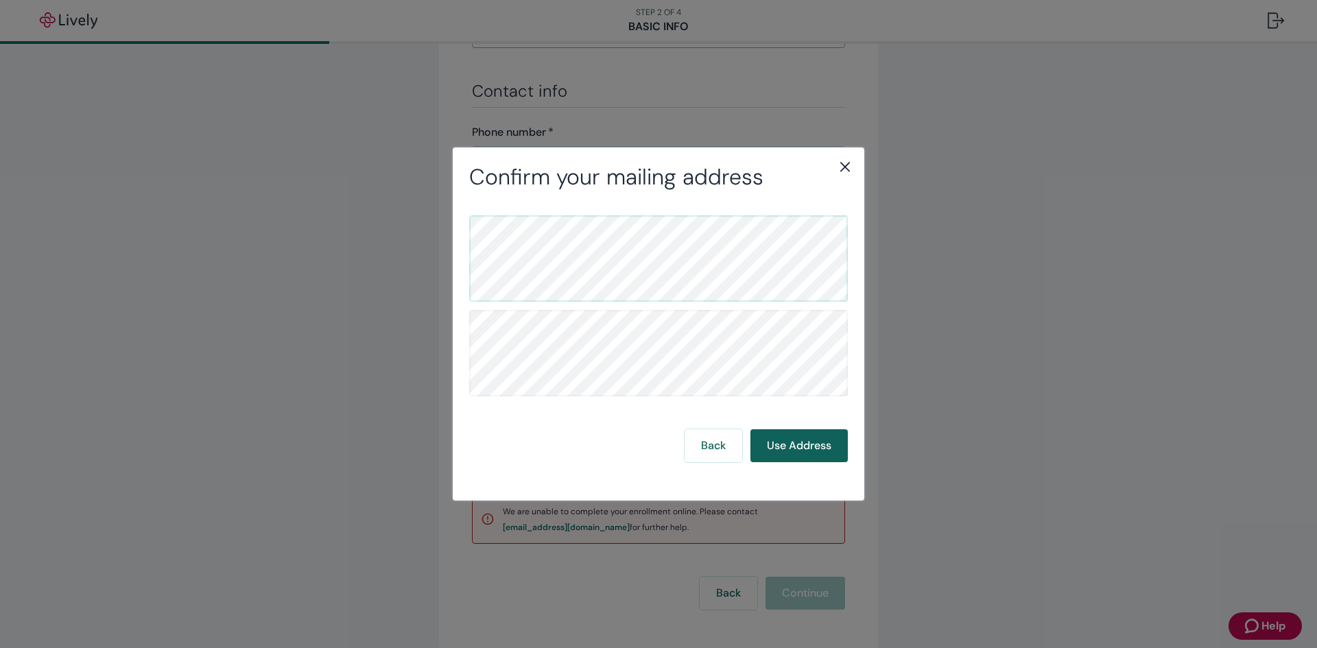
click at [795, 453] on button "Use Address" at bounding box center [799, 445] width 97 height 33
click at [842, 174] on icon "close" at bounding box center [845, 166] width 16 height 16
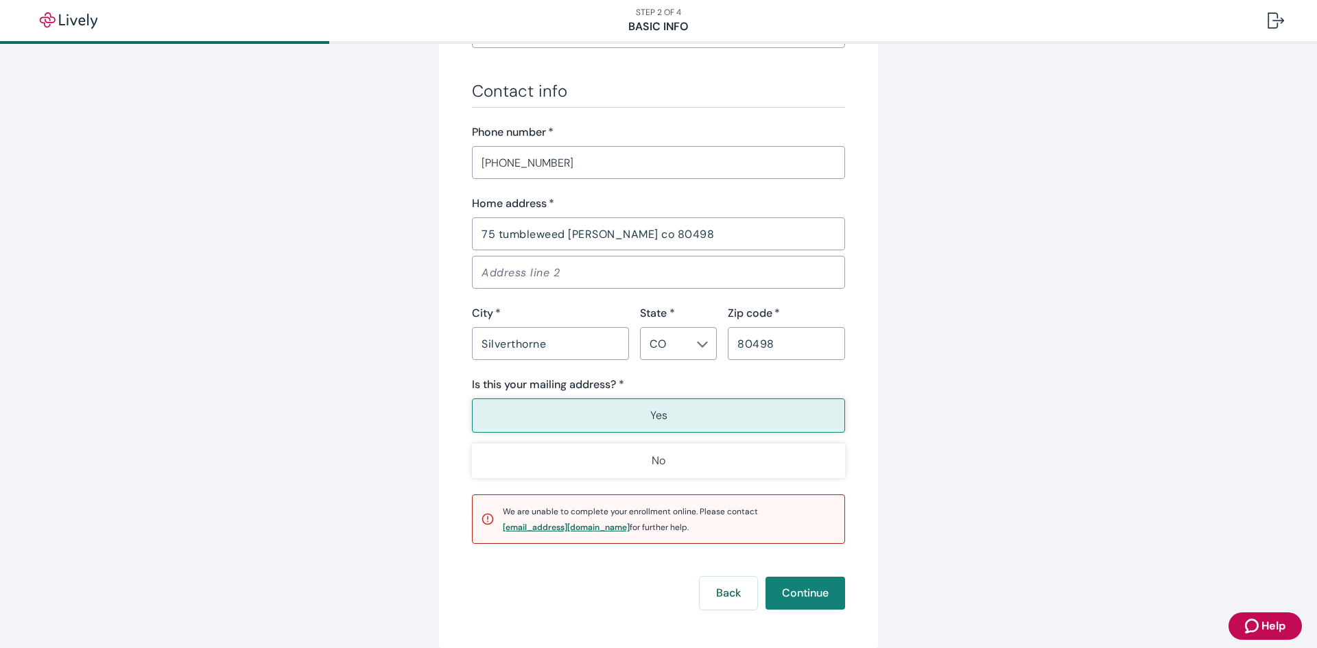
click at [555, 528] on div "[EMAIL_ADDRESS][DOMAIN_NAME]" at bounding box center [566, 527] width 127 height 8
click at [552, 531] on div "[EMAIL_ADDRESS][DOMAIN_NAME]" at bounding box center [566, 527] width 127 height 8
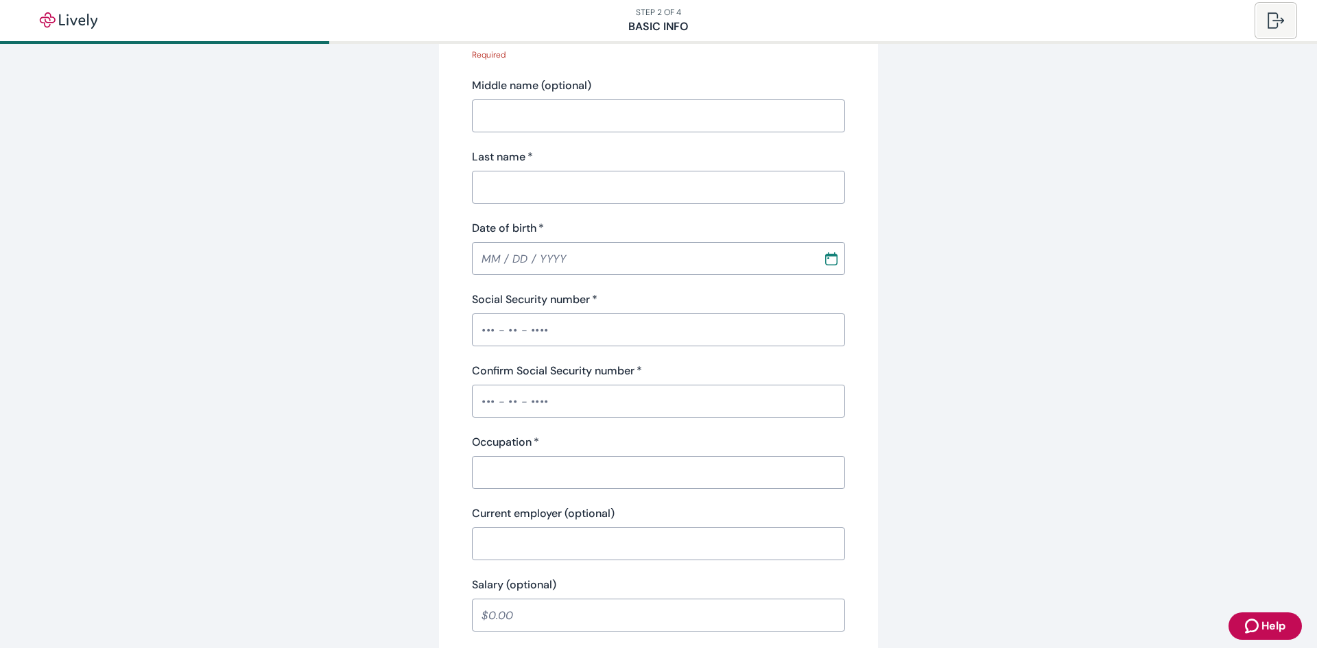
scroll to position [224, 0]
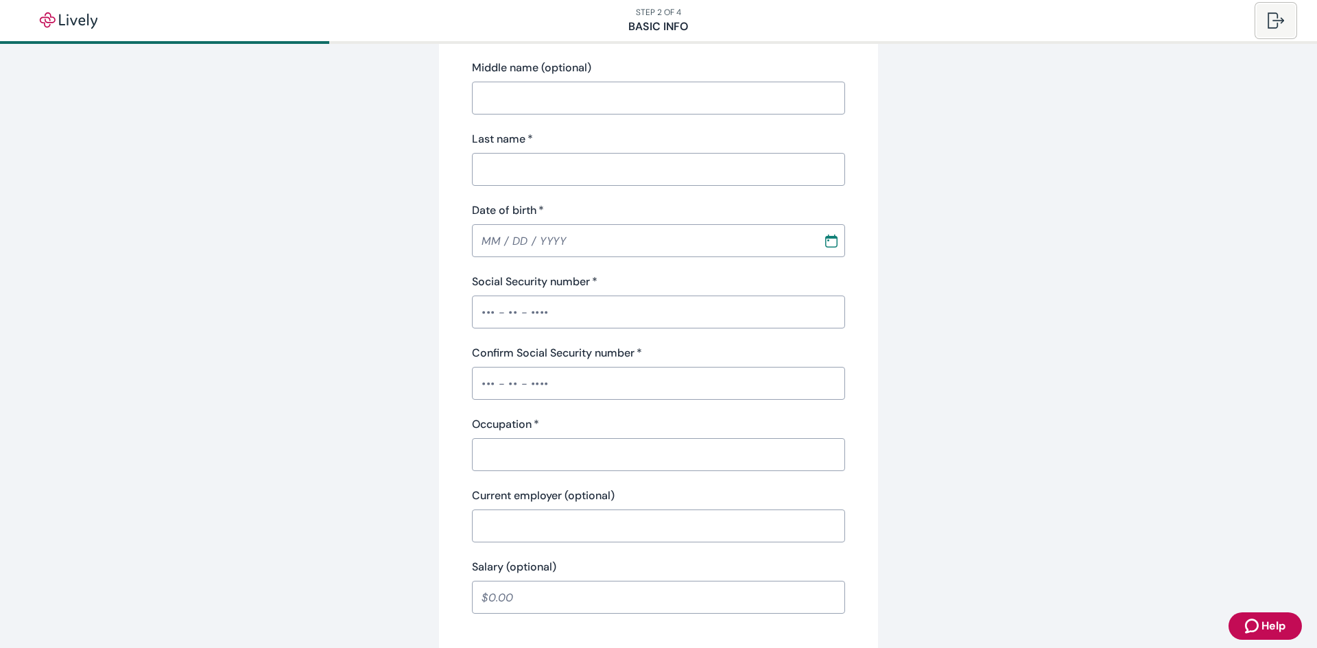
click at [1265, 16] on button at bounding box center [1276, 20] width 38 height 33
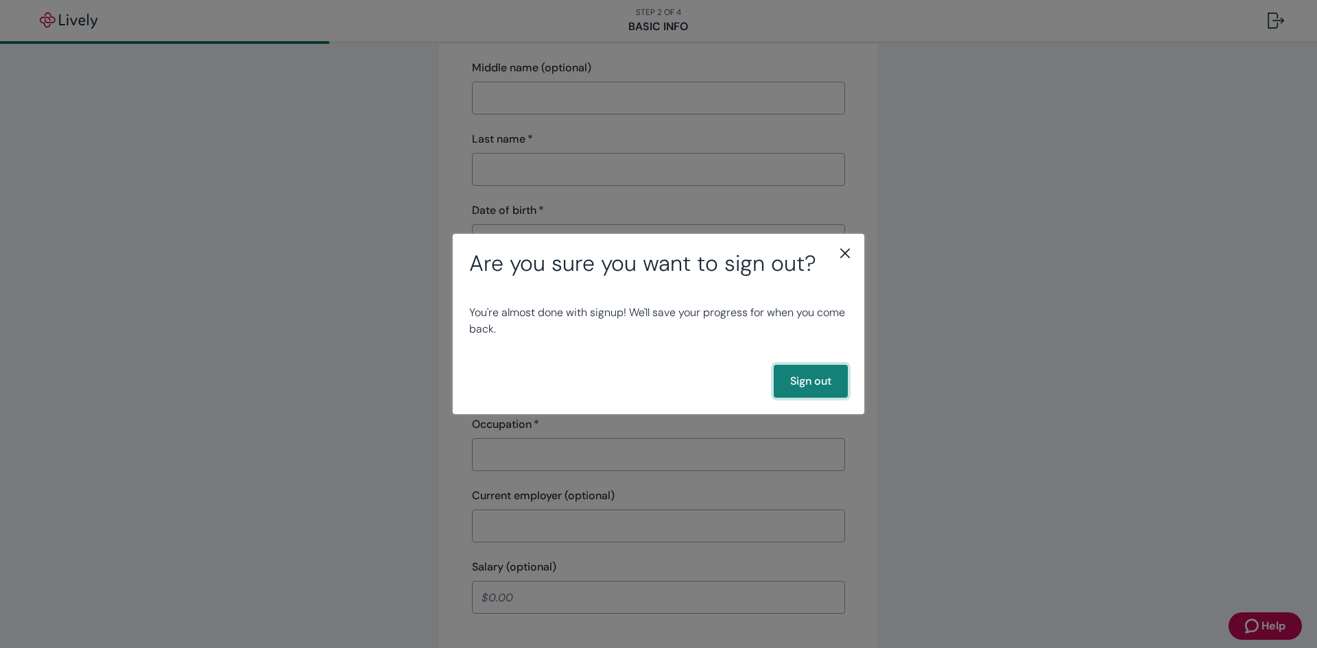
click at [801, 381] on button "Sign out" at bounding box center [811, 381] width 74 height 33
